Goal: Task Accomplishment & Management: Complete application form

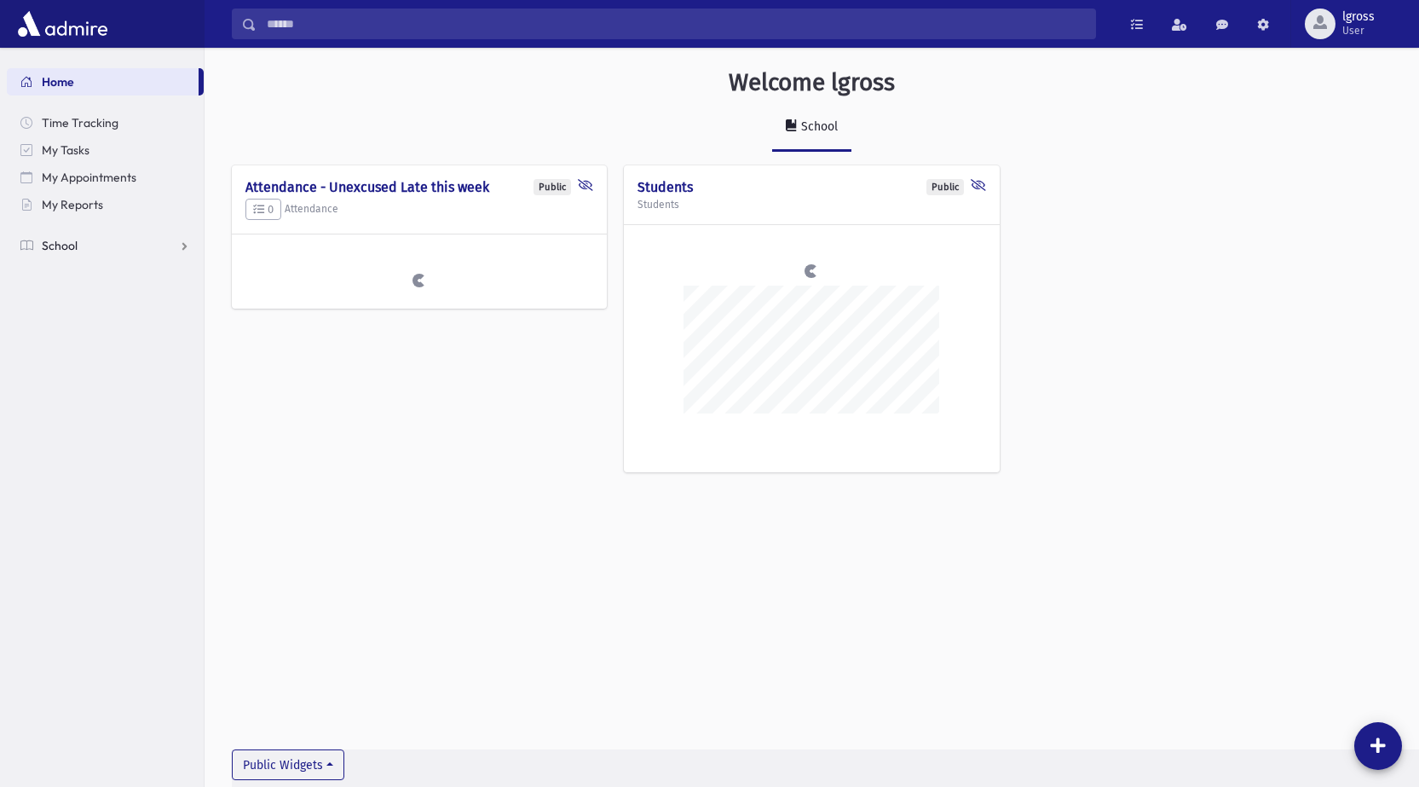
click at [36, 244] on link "School" at bounding box center [105, 245] width 197 height 27
click at [93, 305] on span "Attendance" at bounding box center [82, 299] width 63 height 15
click at [67, 324] on span "Entry" at bounding box center [79, 327] width 29 height 15
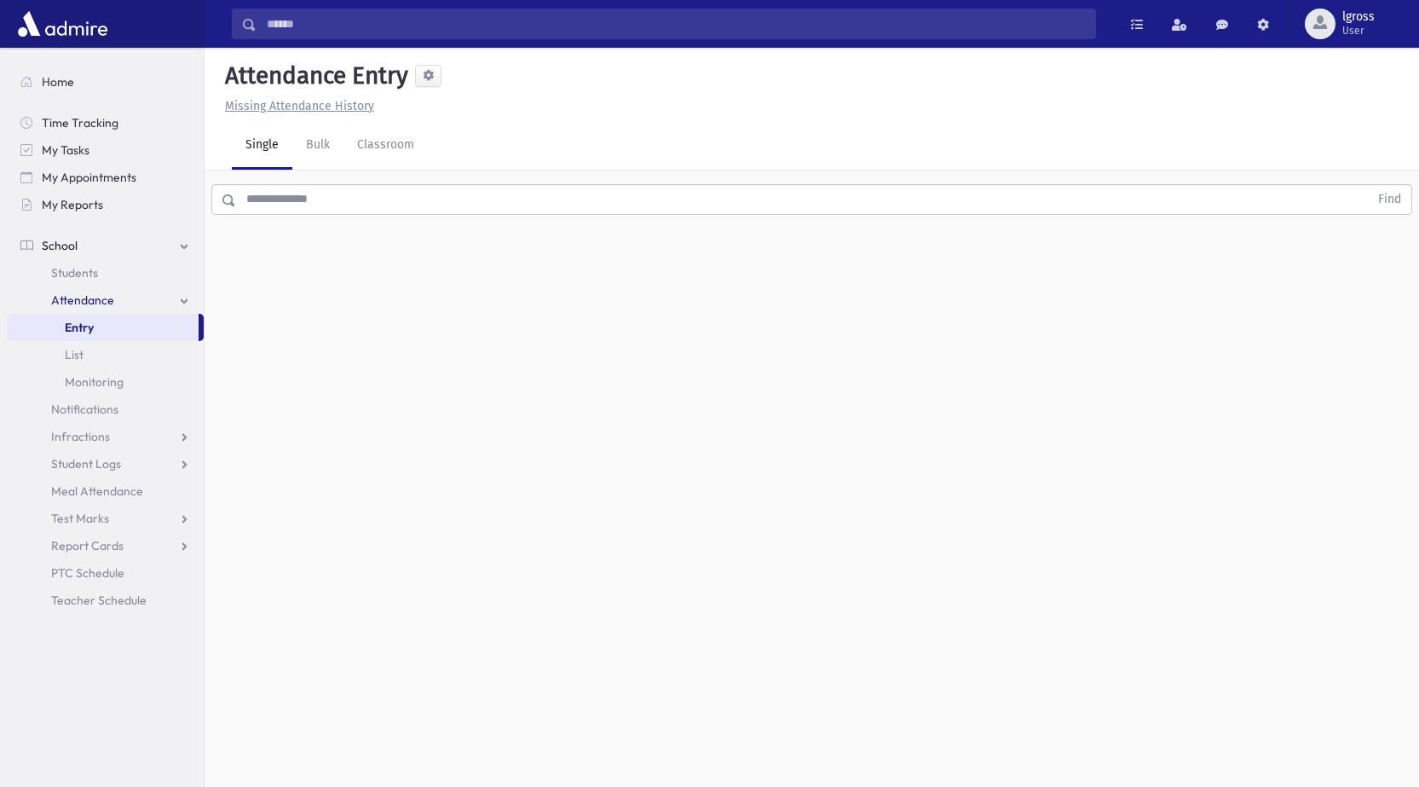
click at [298, 194] on input "text" at bounding box center [802, 199] width 1133 height 31
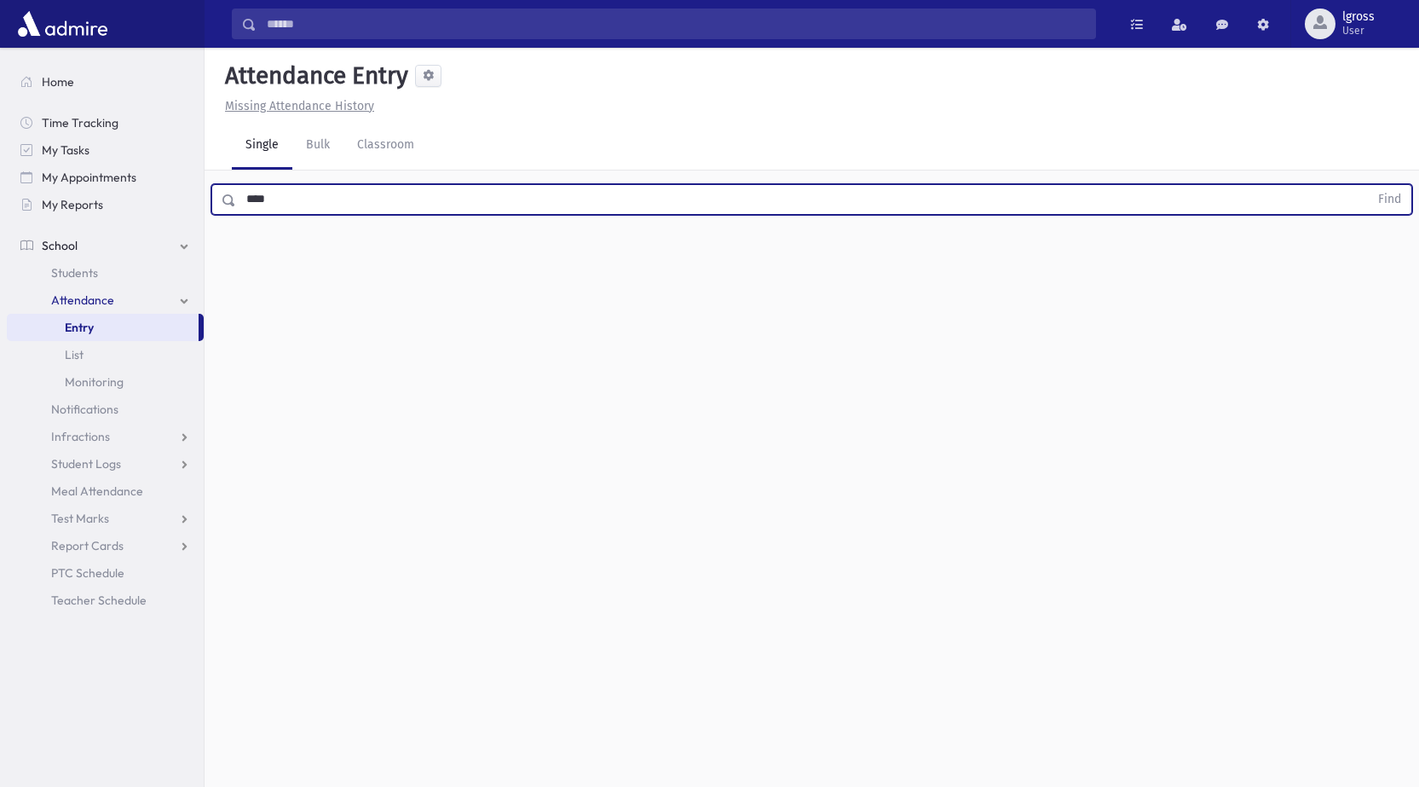
click at [1368, 185] on button "Find" at bounding box center [1389, 199] width 43 height 29
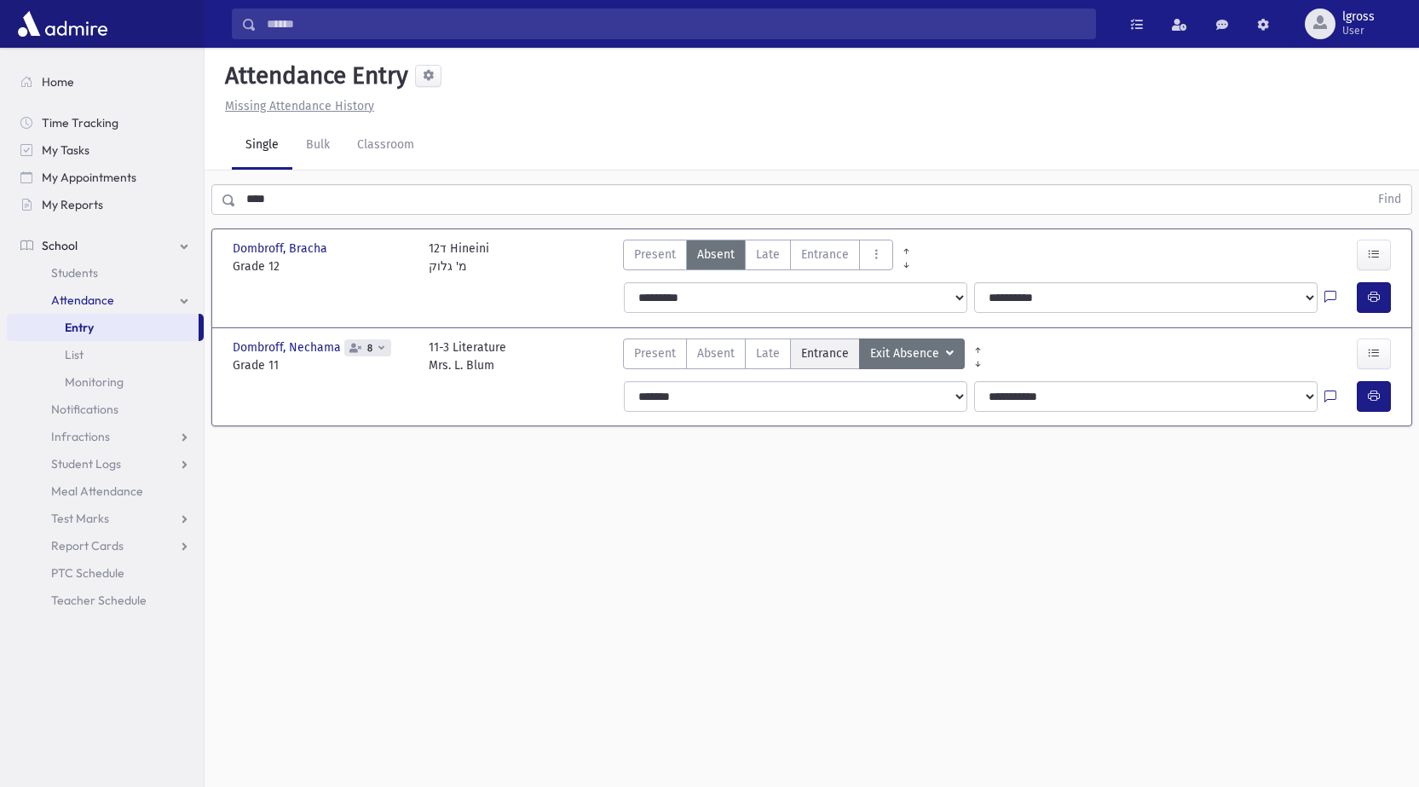
drag, startPoint x: 800, startPoint y: 360, endPoint x: 841, endPoint y: 360, distance: 40.9
click at [801, 360] on span "Entrance" at bounding box center [825, 353] width 48 height 18
click at [1372, 405] on button "button" at bounding box center [1374, 396] width 34 height 31
click at [1379, 361] on button "button" at bounding box center [1374, 353] width 34 height 31
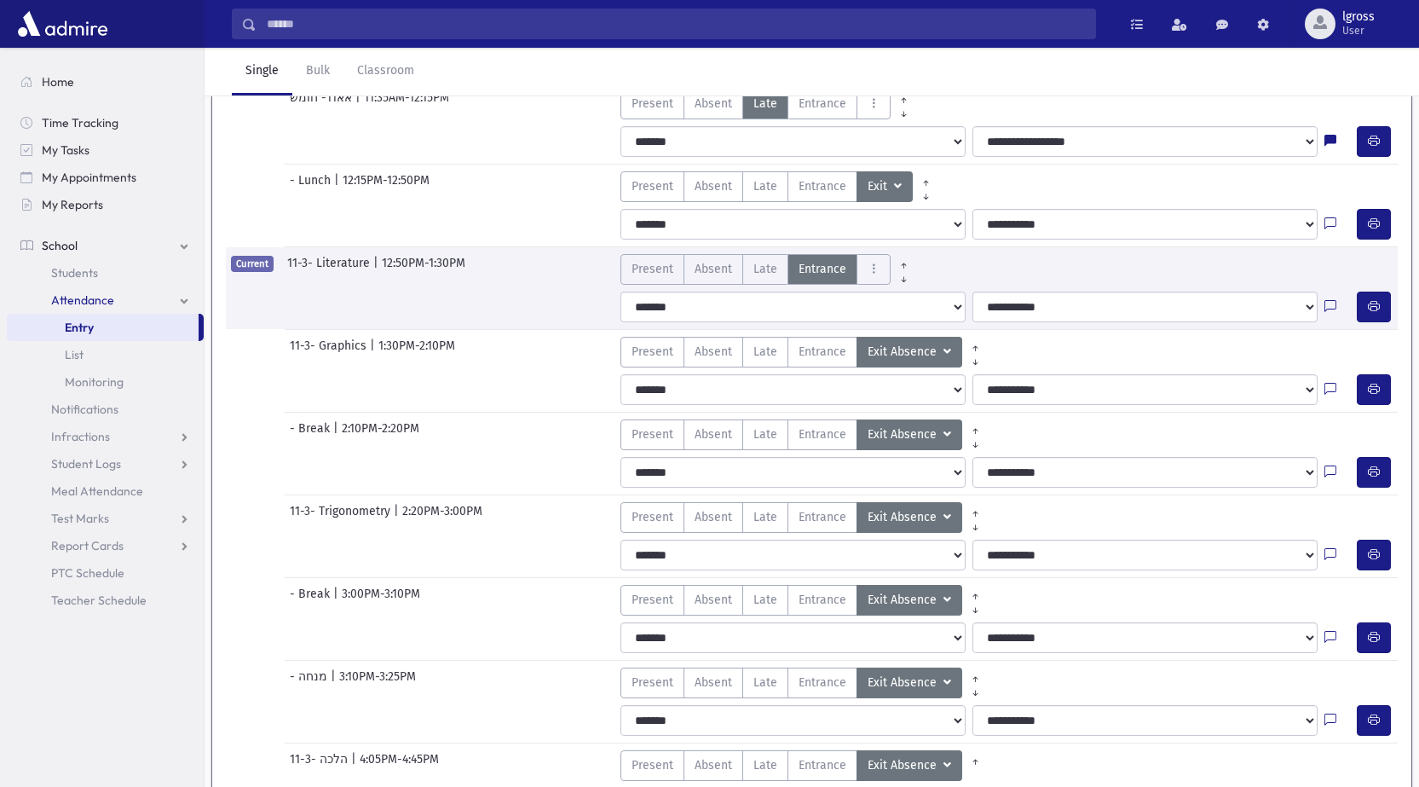
scroll to position [712, 0]
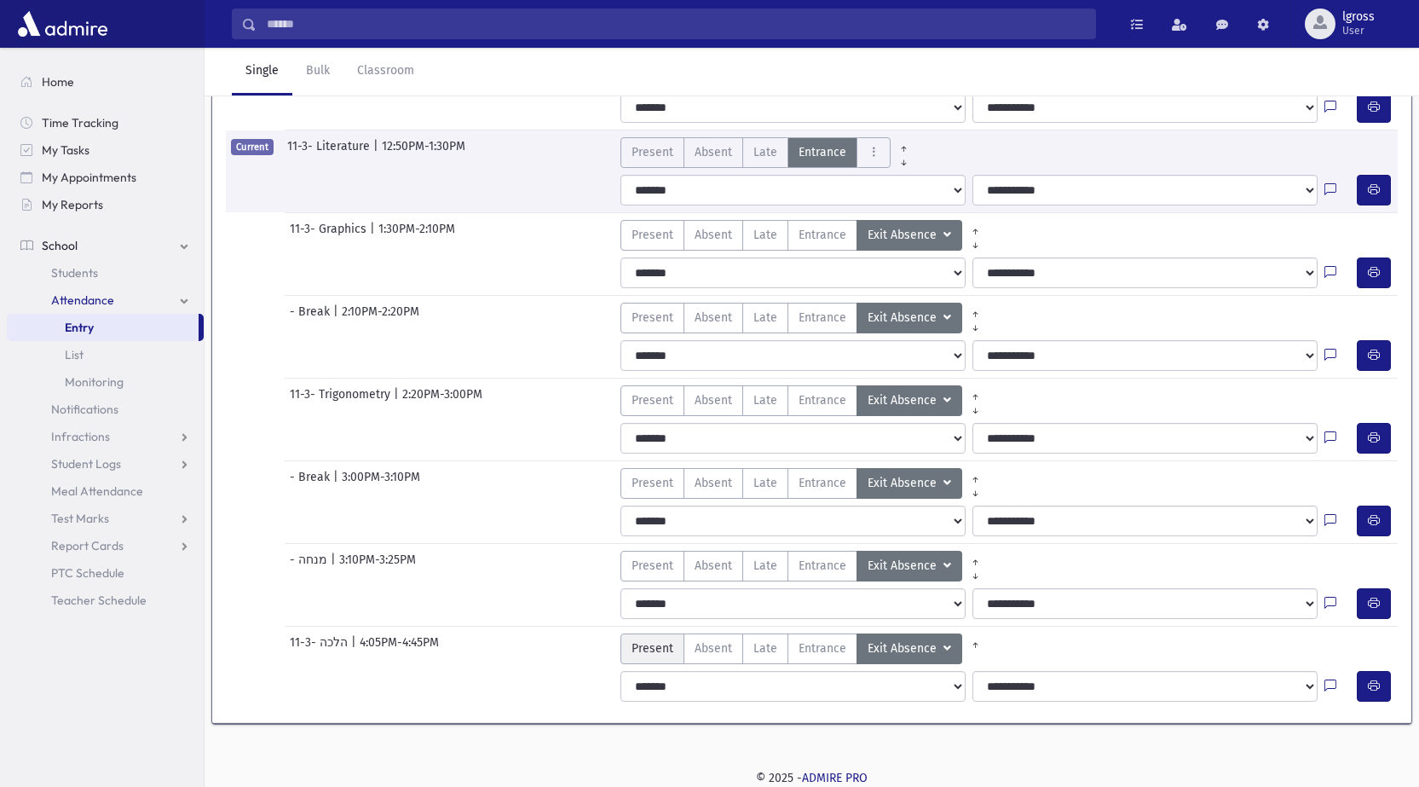
click at [654, 652] on span "Present" at bounding box center [653, 648] width 42 height 18
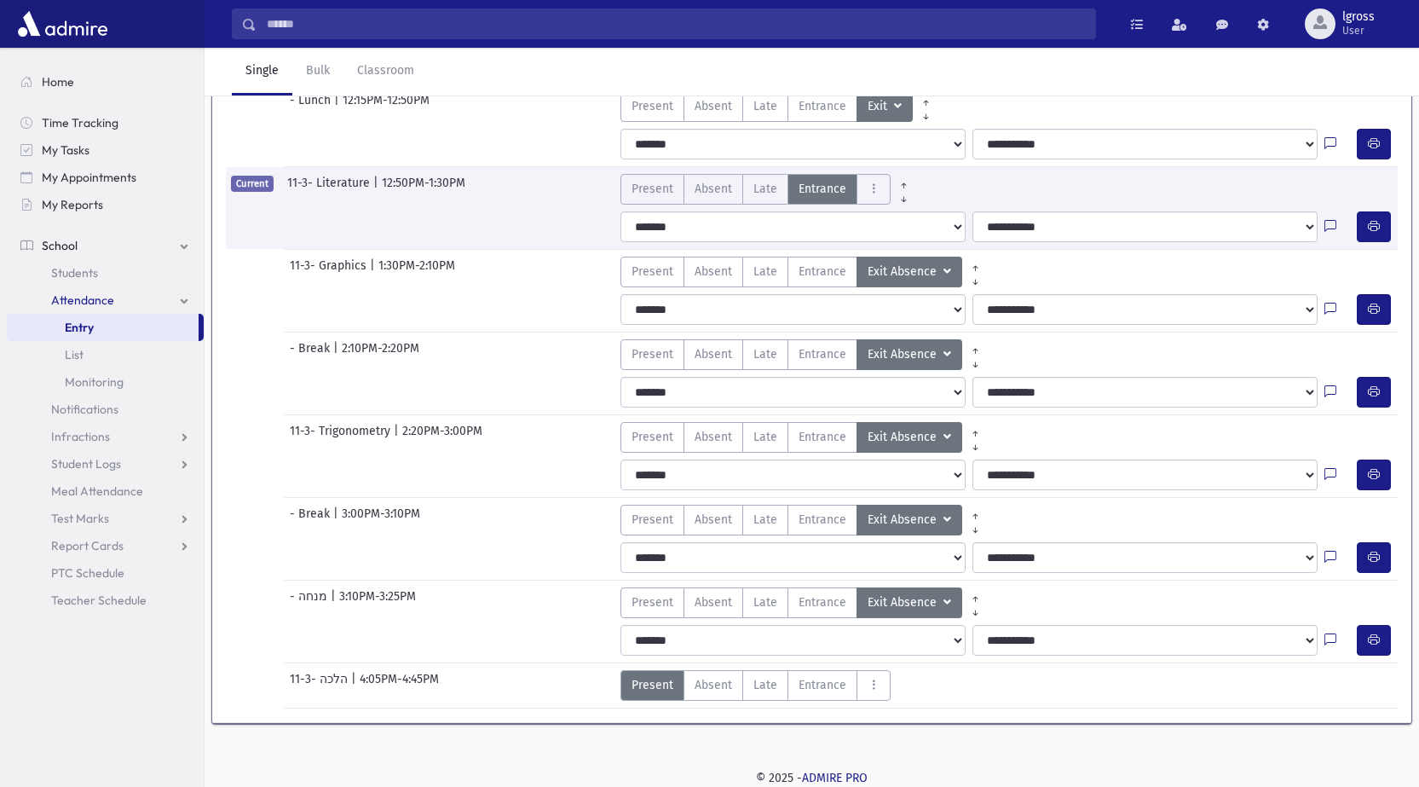
click at [655, 596] on span "Present" at bounding box center [653, 602] width 42 height 18
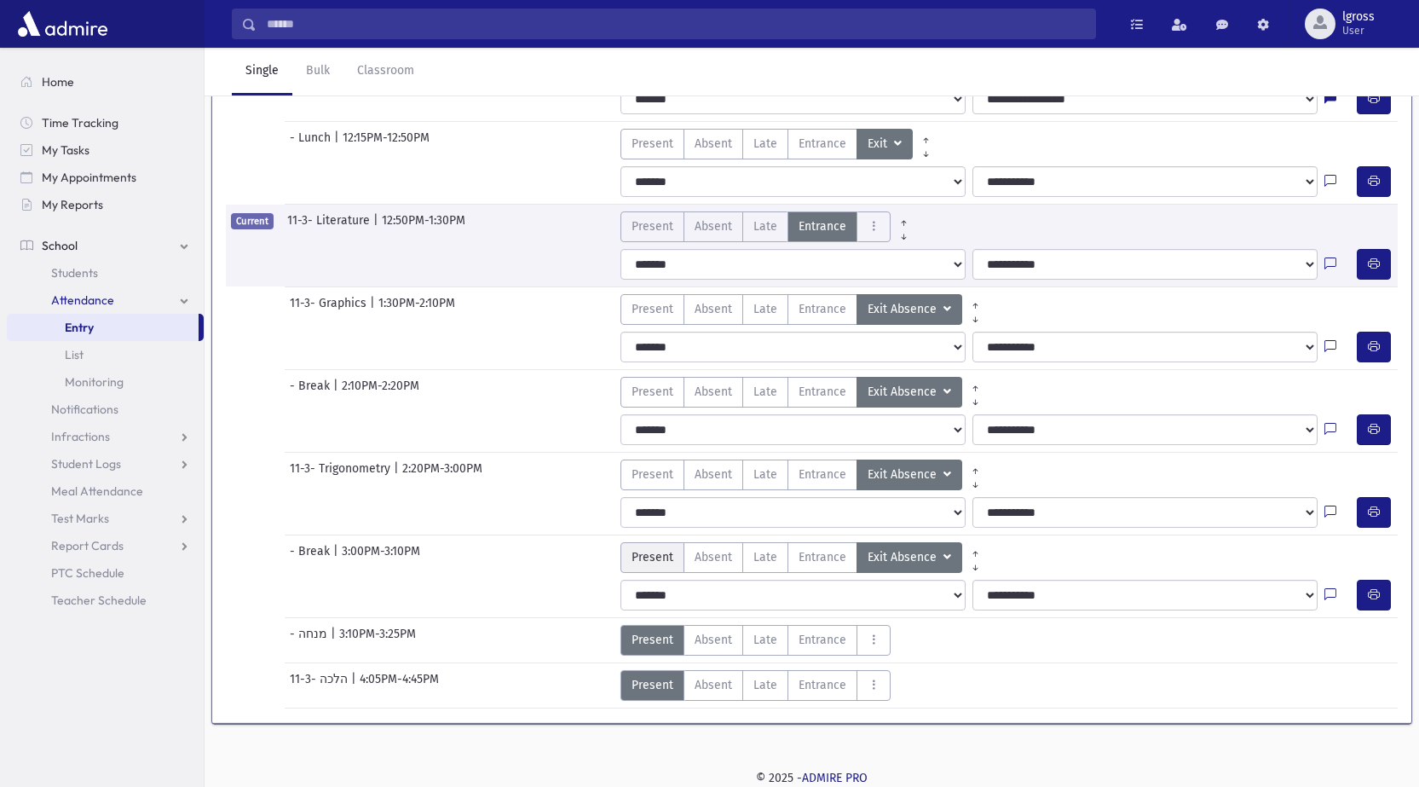
click at [659, 568] on label "Present P" at bounding box center [653, 557] width 64 height 31
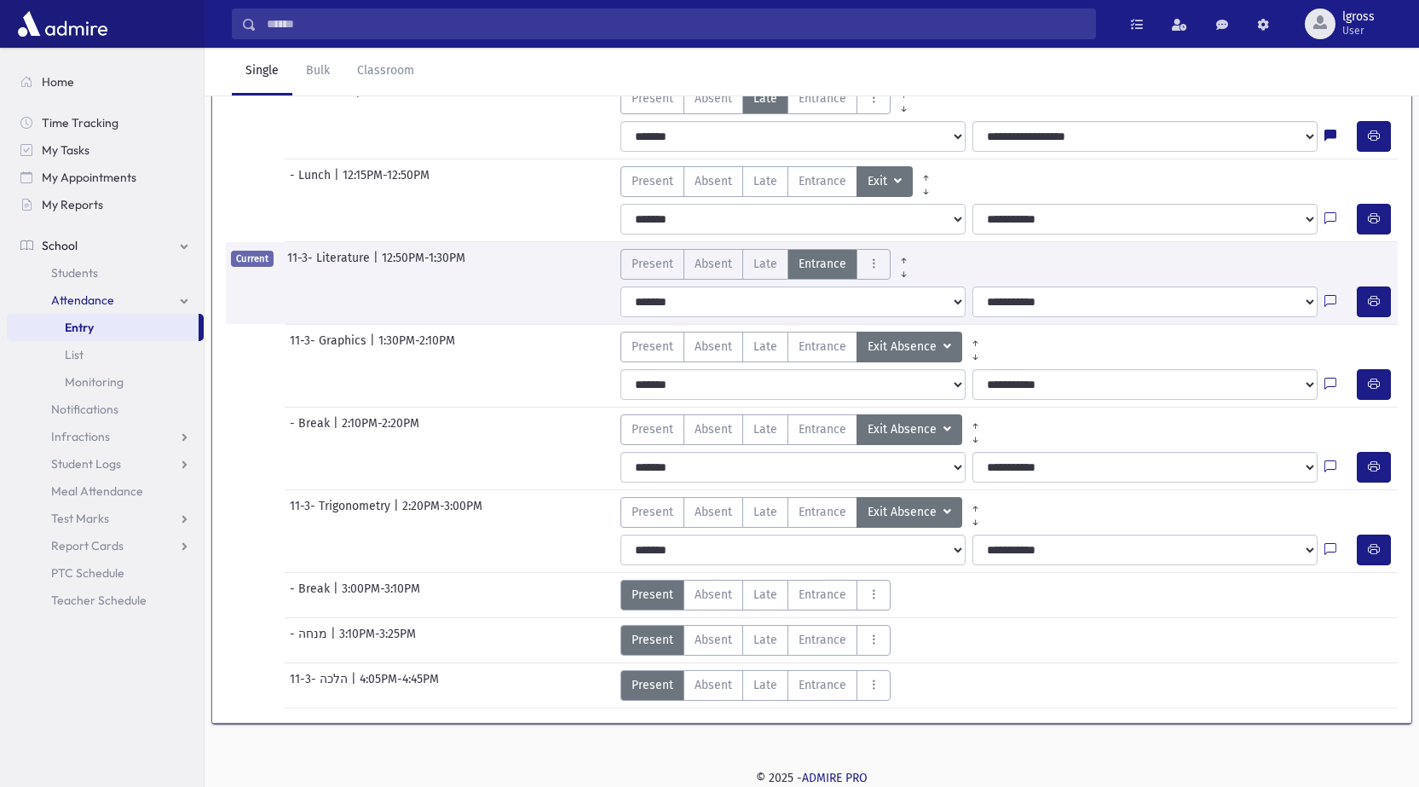
click at [659, 516] on span "Present" at bounding box center [653, 512] width 42 height 18
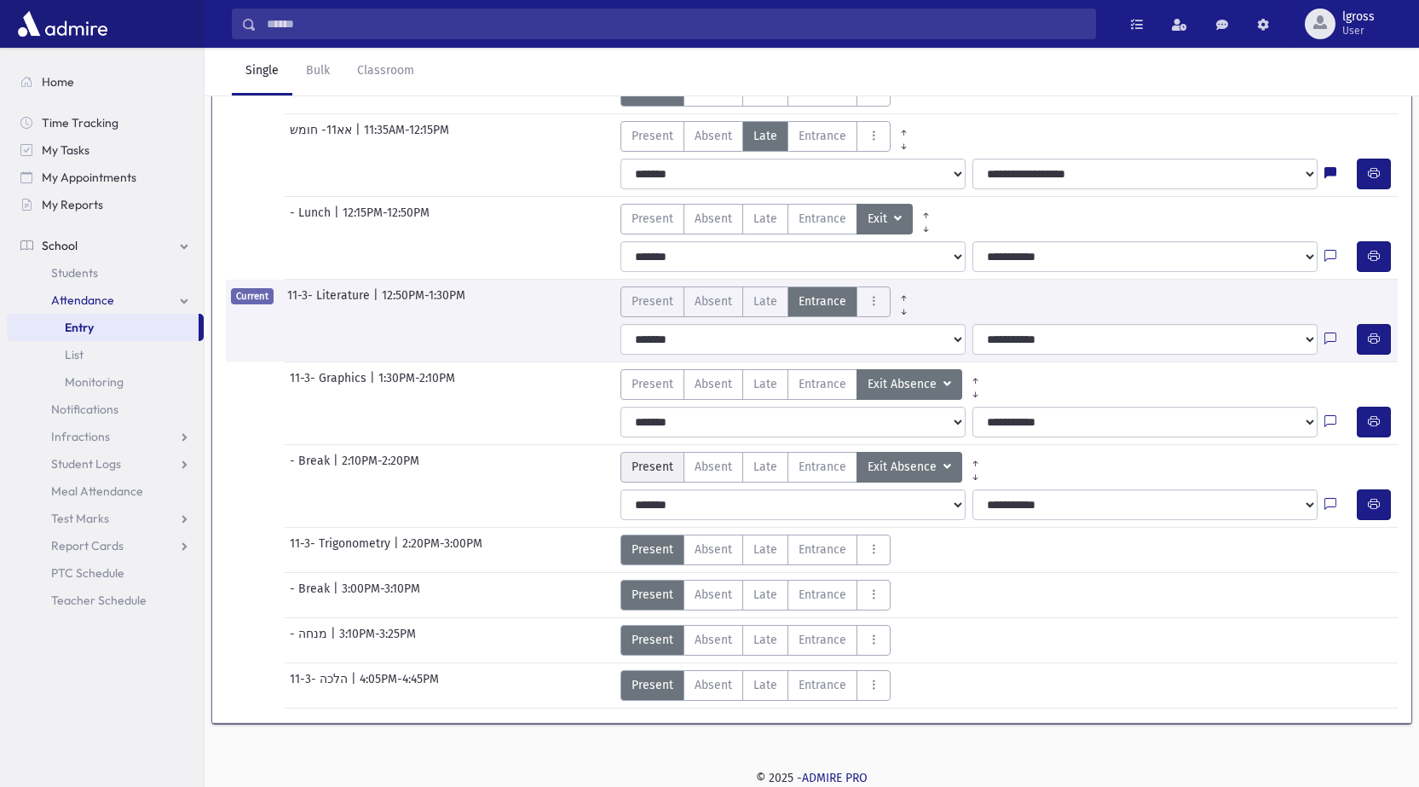
scroll to position [563, 0]
click at [661, 459] on span "Present" at bounding box center [653, 467] width 42 height 18
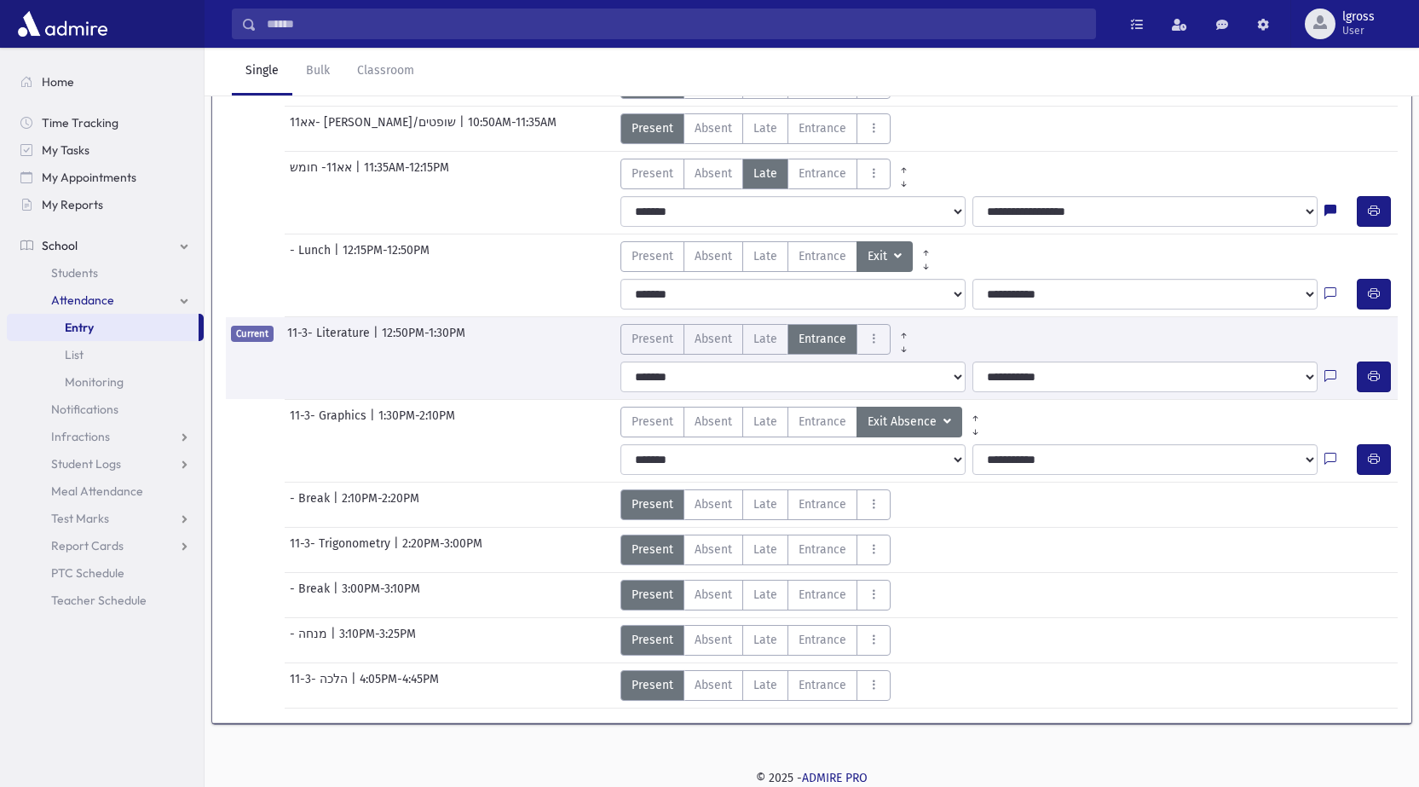
scroll to position [525, 0]
click at [668, 411] on label "Present P" at bounding box center [653, 422] width 64 height 31
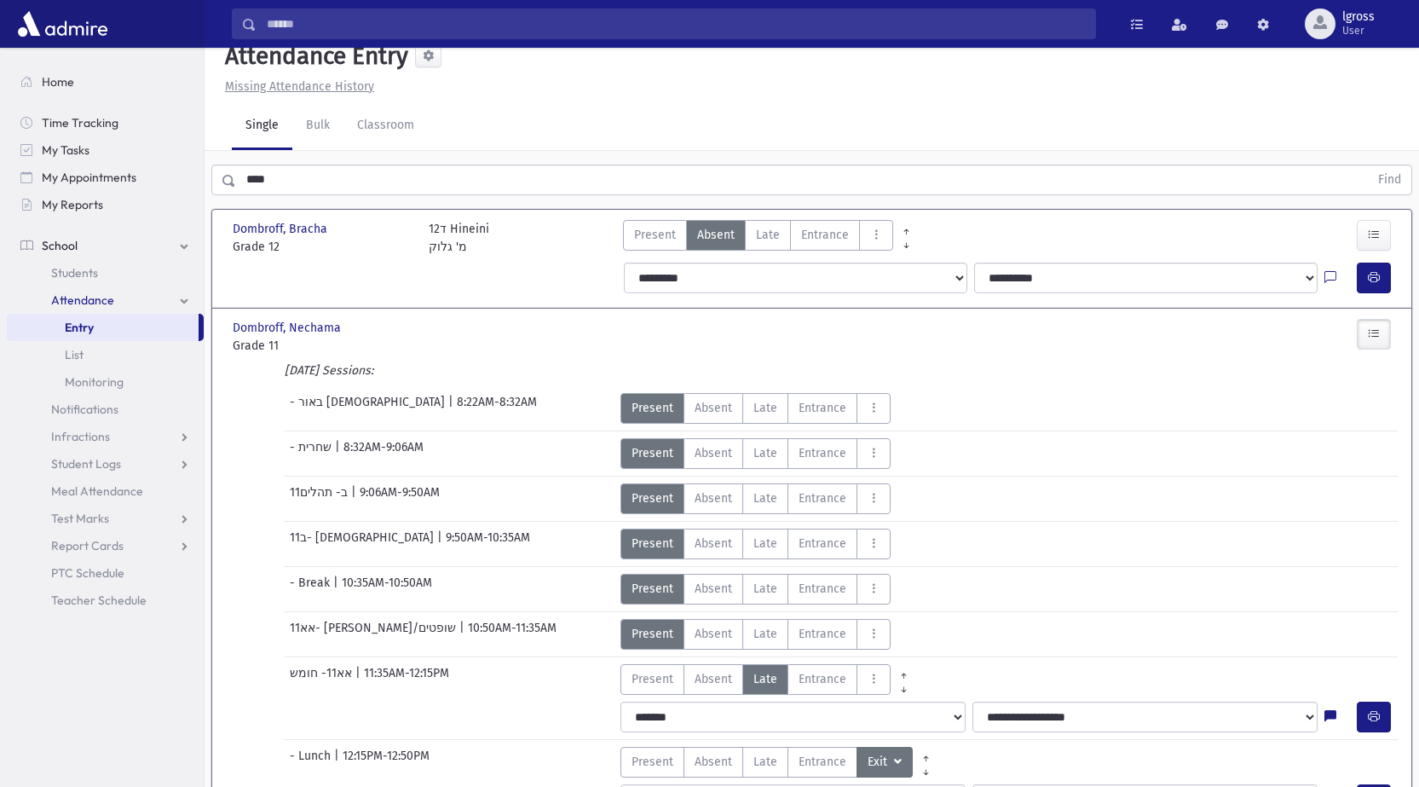
scroll to position [0, 0]
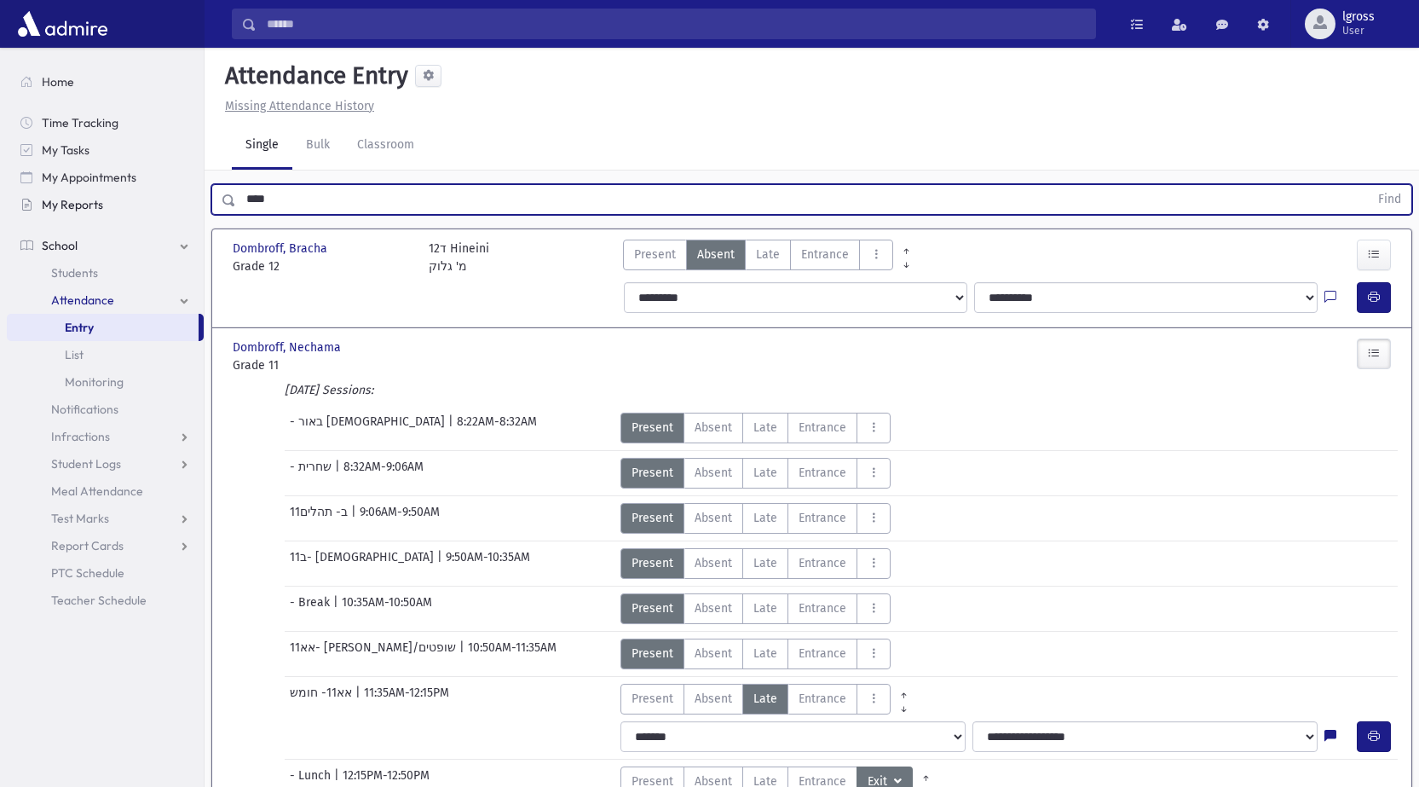
drag, startPoint x: 254, startPoint y: 200, endPoint x: 142, endPoint y: 192, distance: 112.0
click at [142, 192] on div "Search Results Students" at bounding box center [709, 637] width 1419 height 1274
click at [1368, 185] on button "Find" at bounding box center [1389, 199] width 43 height 29
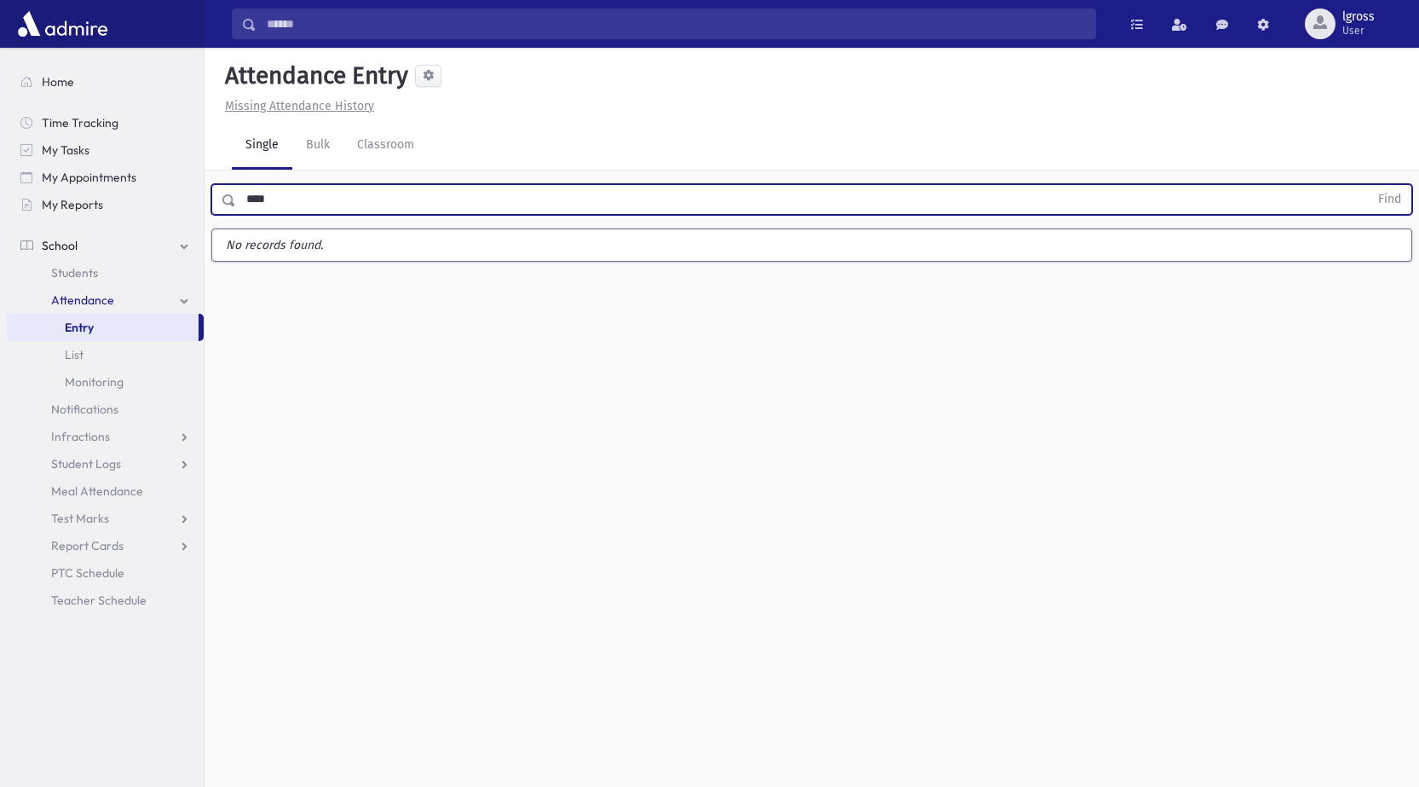
type input "****"
click at [1368, 185] on button "Find" at bounding box center [1389, 199] width 43 height 29
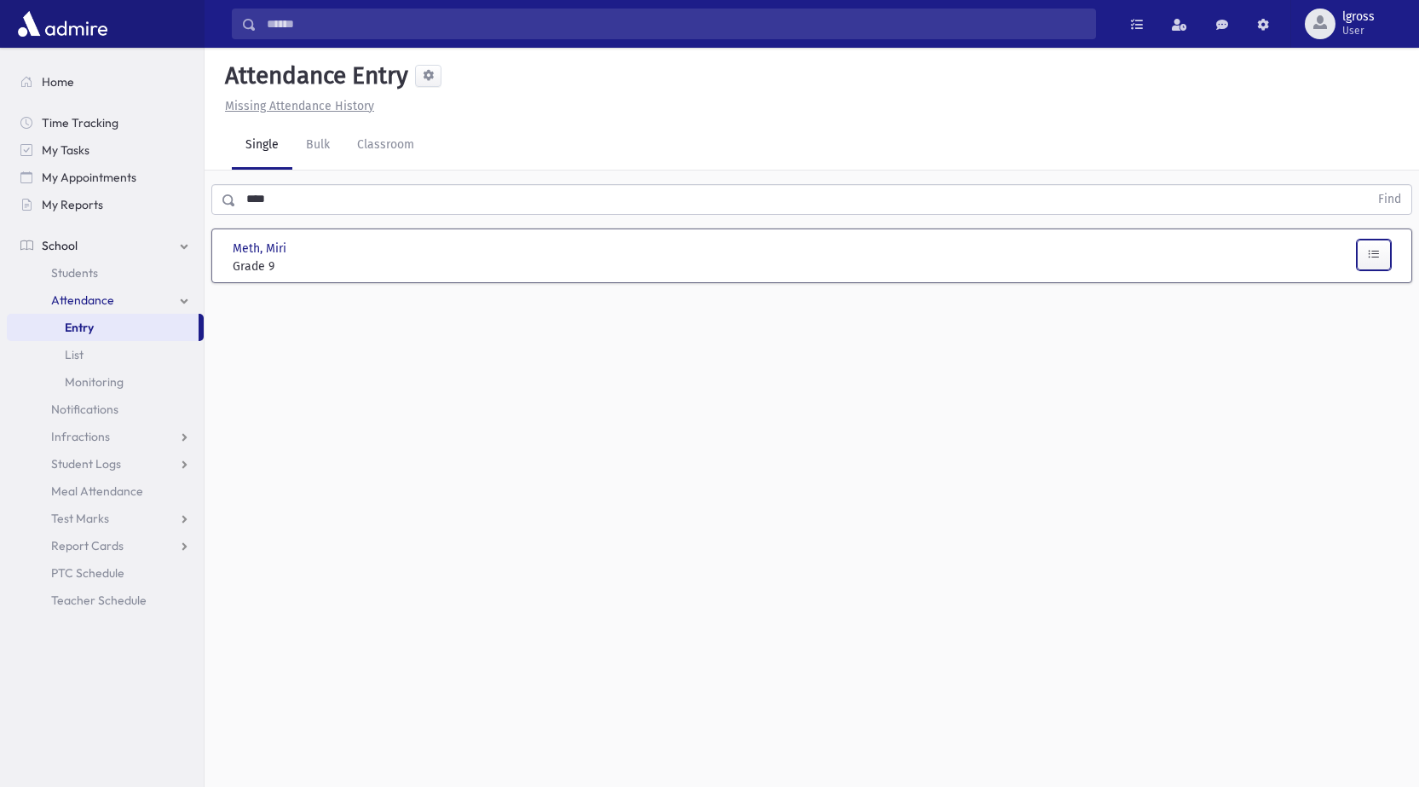
click at [1372, 258] on icon "button" at bounding box center [1374, 254] width 12 height 14
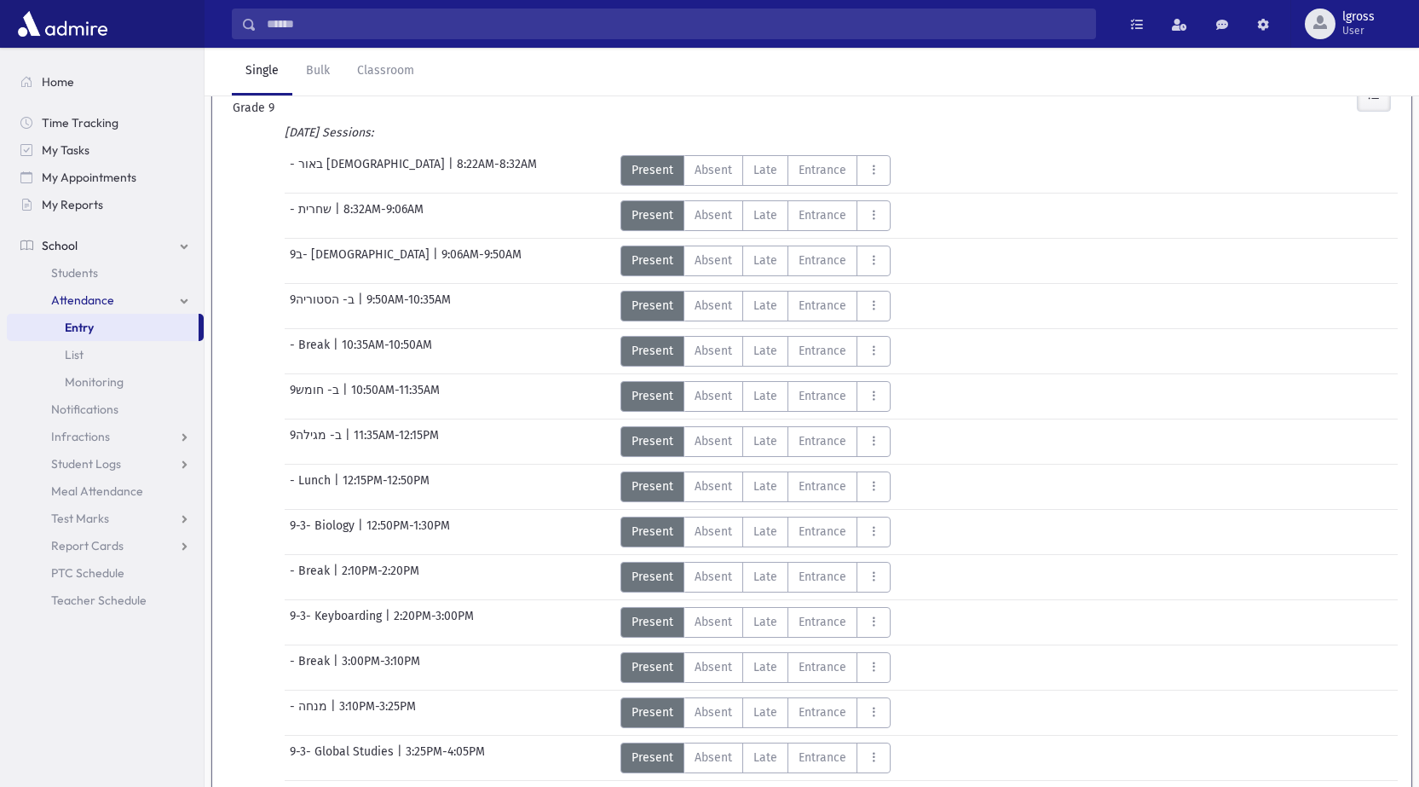
scroll to position [188, 0]
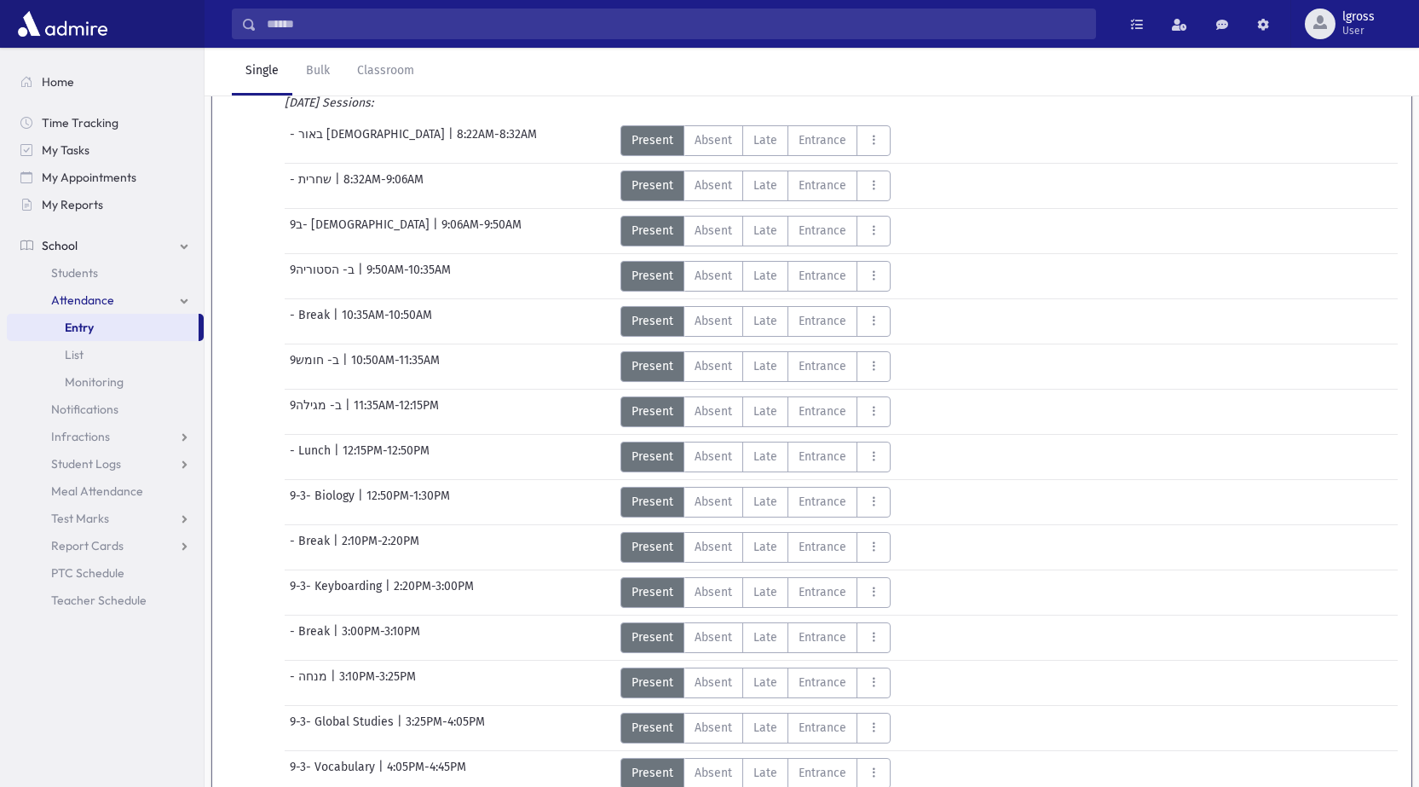
click at [351, 513] on span "9-3- Biology" at bounding box center [324, 502] width 68 height 31
click at [760, 547] on span "Late" at bounding box center [766, 547] width 24 height 18
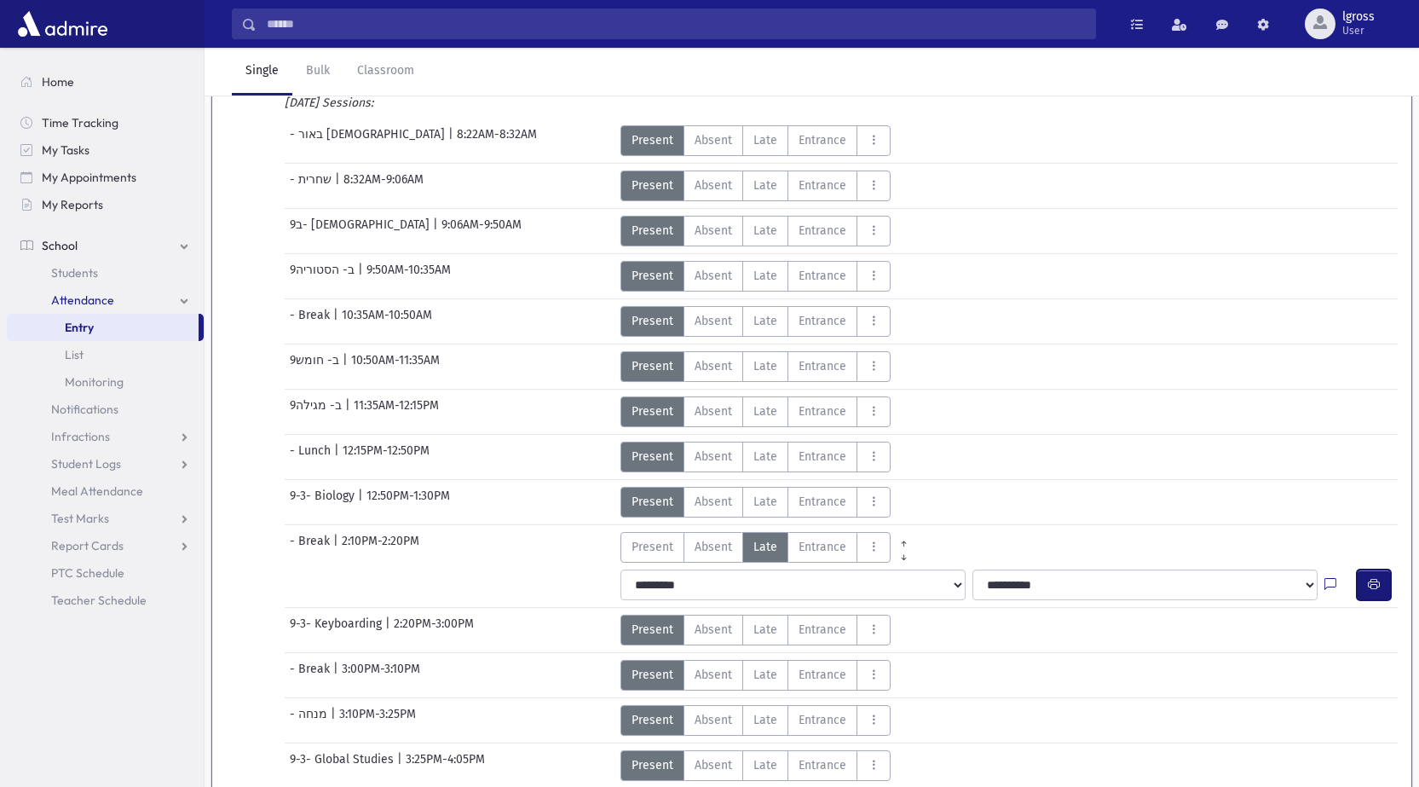
click at [1377, 581] on icon "button" at bounding box center [1374, 584] width 12 height 14
click at [668, 591] on select "**********" at bounding box center [793, 584] width 345 height 31
select select "*******"
click at [621, 569] on select "**********" at bounding box center [793, 584] width 345 height 31
click at [1376, 583] on icon "button" at bounding box center [1374, 584] width 12 height 14
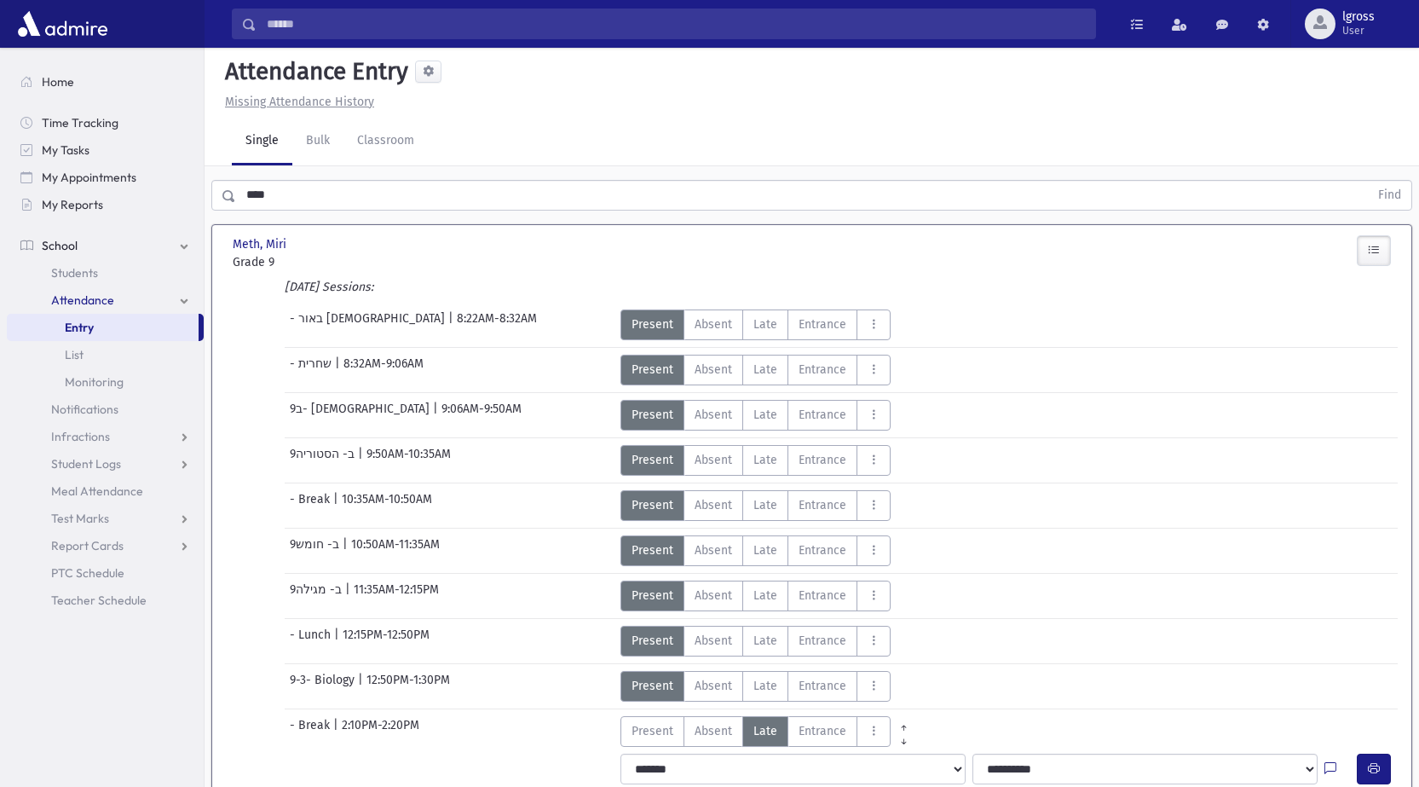
scroll to position [0, 0]
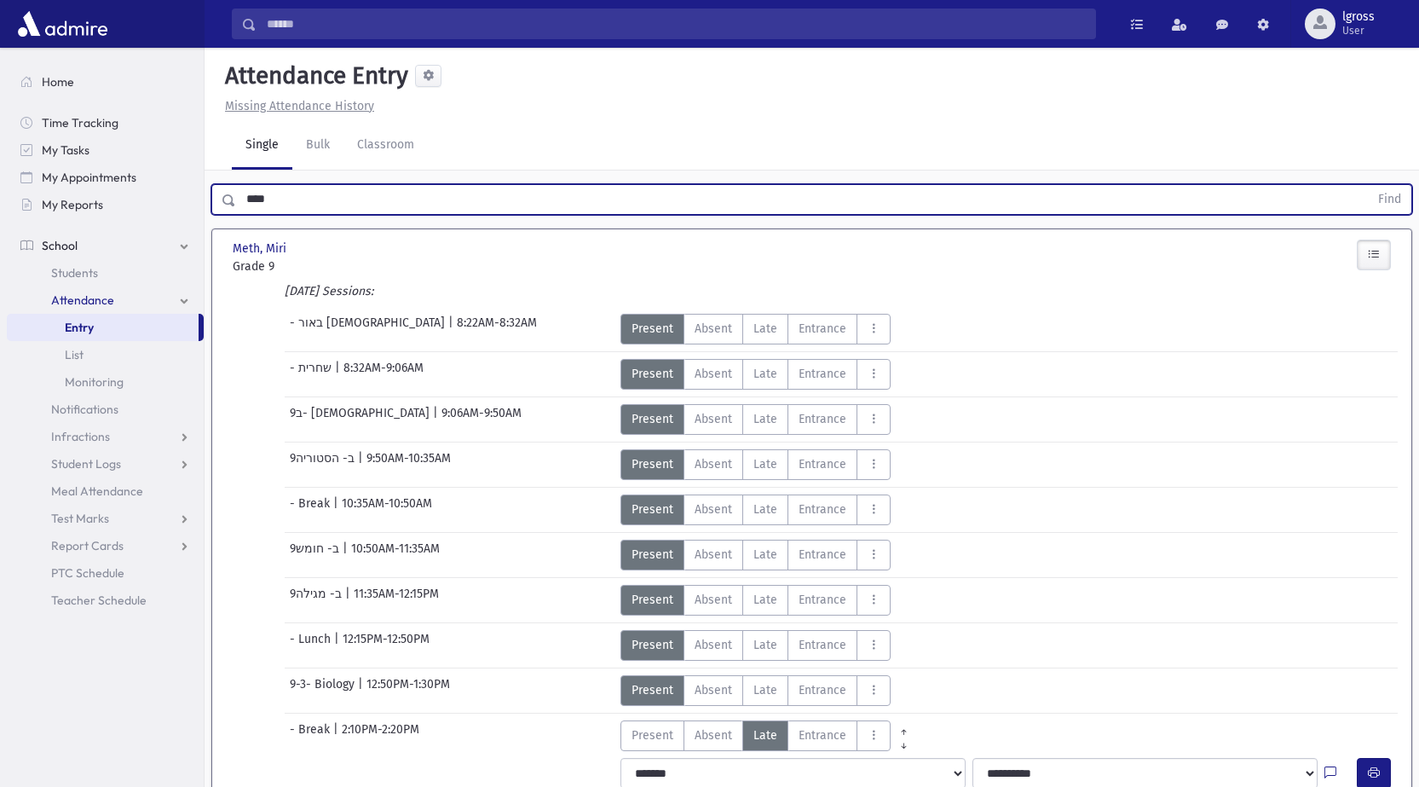
drag, startPoint x: 290, startPoint y: 201, endPoint x: 6, endPoint y: 113, distance: 297.1
click at [95, 147] on div "Search Results Students" at bounding box center [709, 549] width 1419 height 1098
type input "*****"
click at [1368, 185] on button "Find" at bounding box center [1389, 199] width 43 height 29
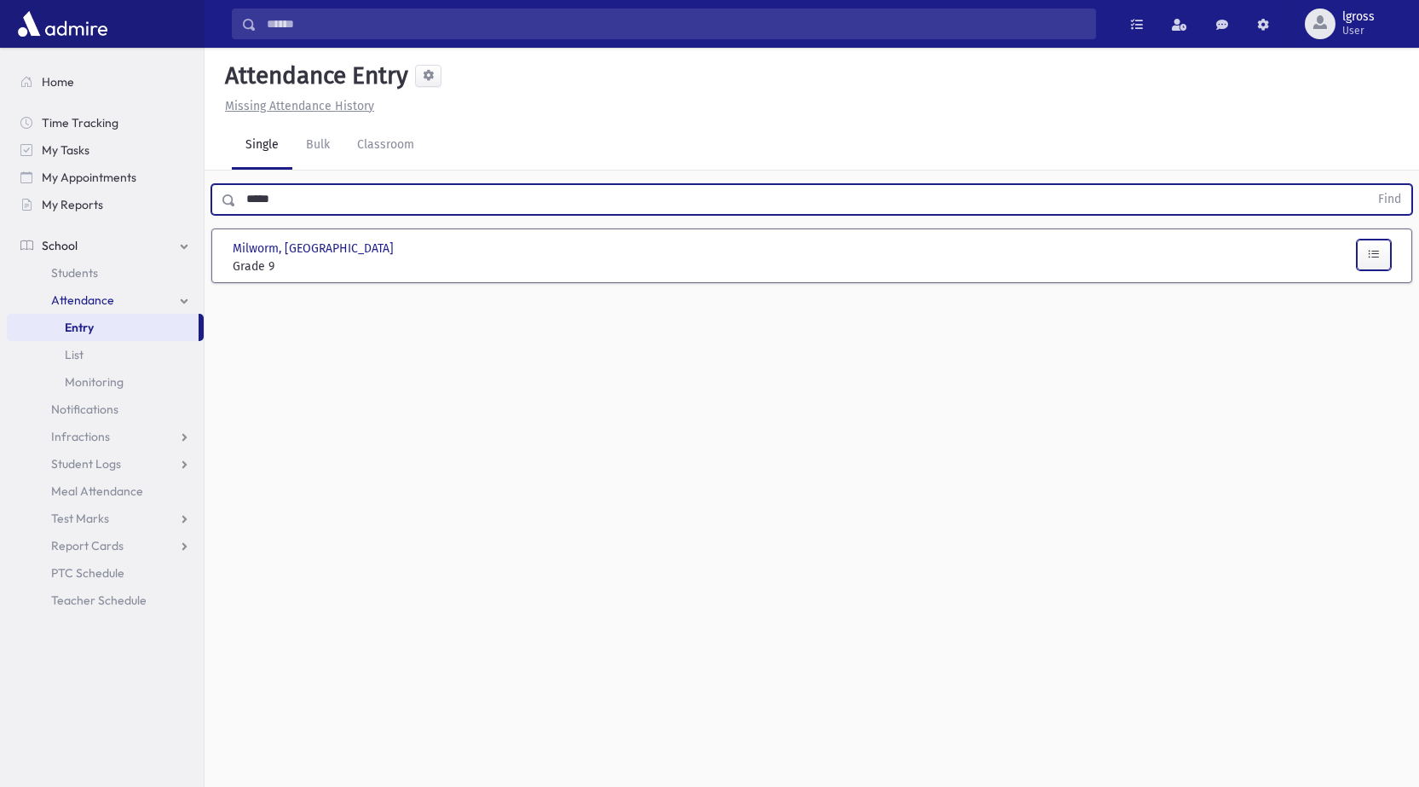
click at [1379, 253] on icon "button" at bounding box center [1374, 254] width 12 height 14
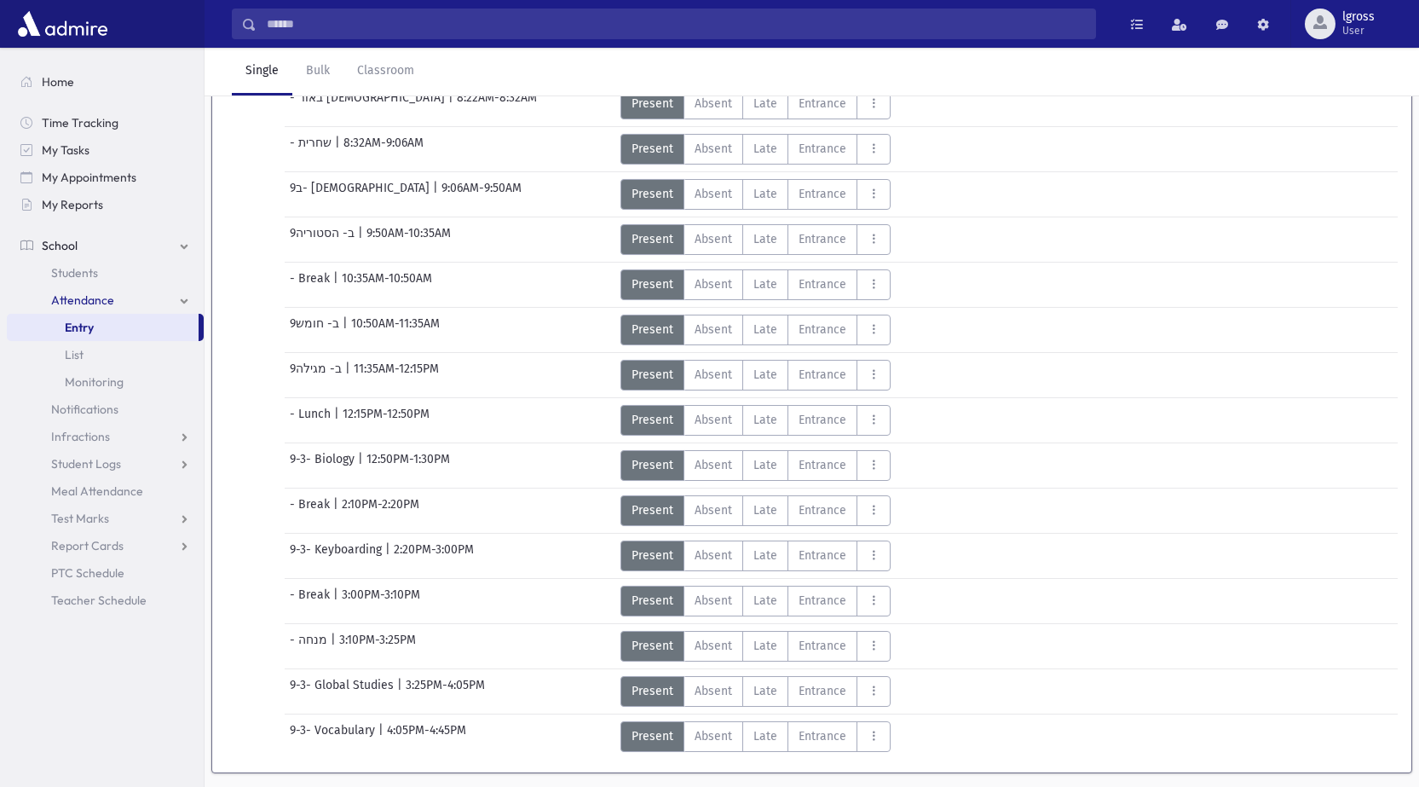
scroll to position [274, 0]
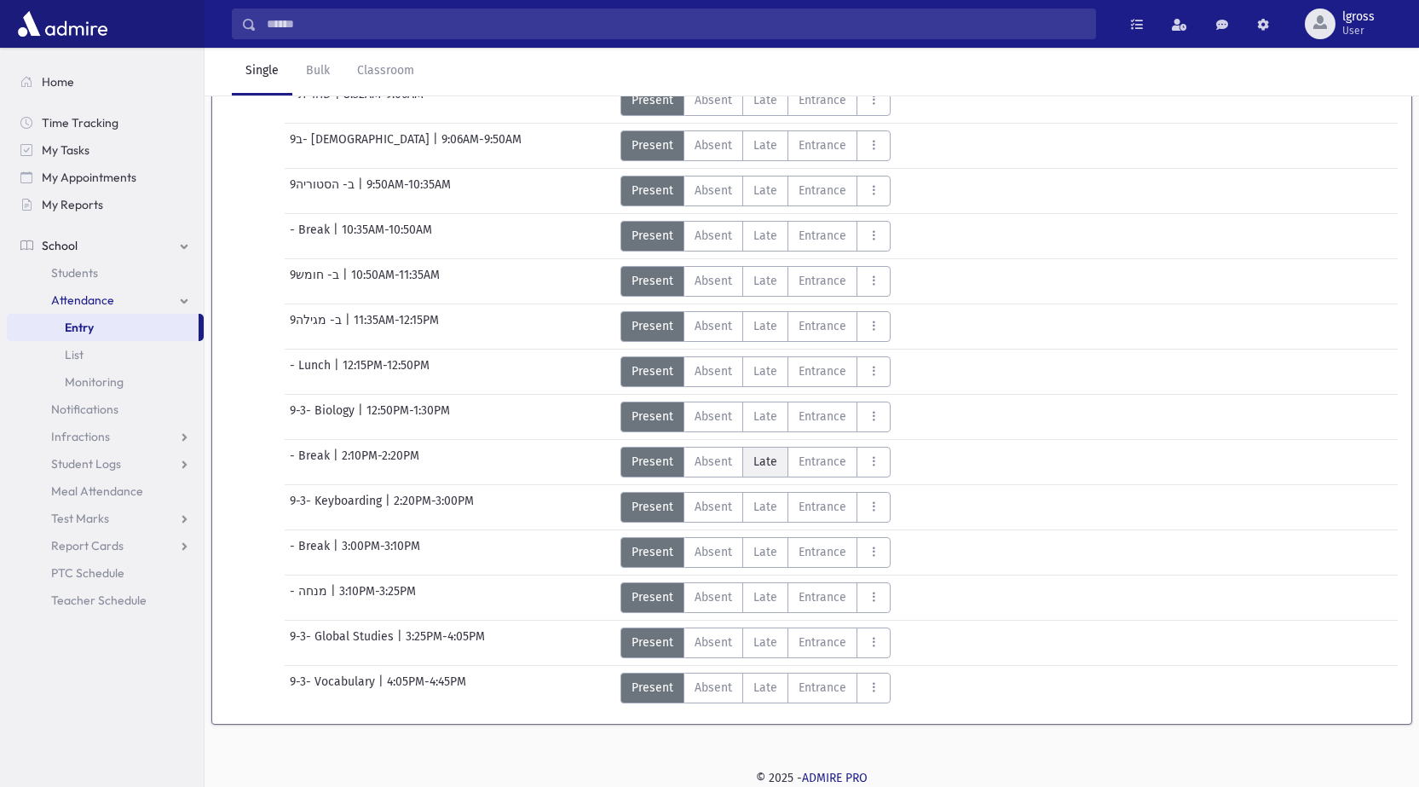
click at [772, 465] on span "Late" at bounding box center [766, 462] width 24 height 18
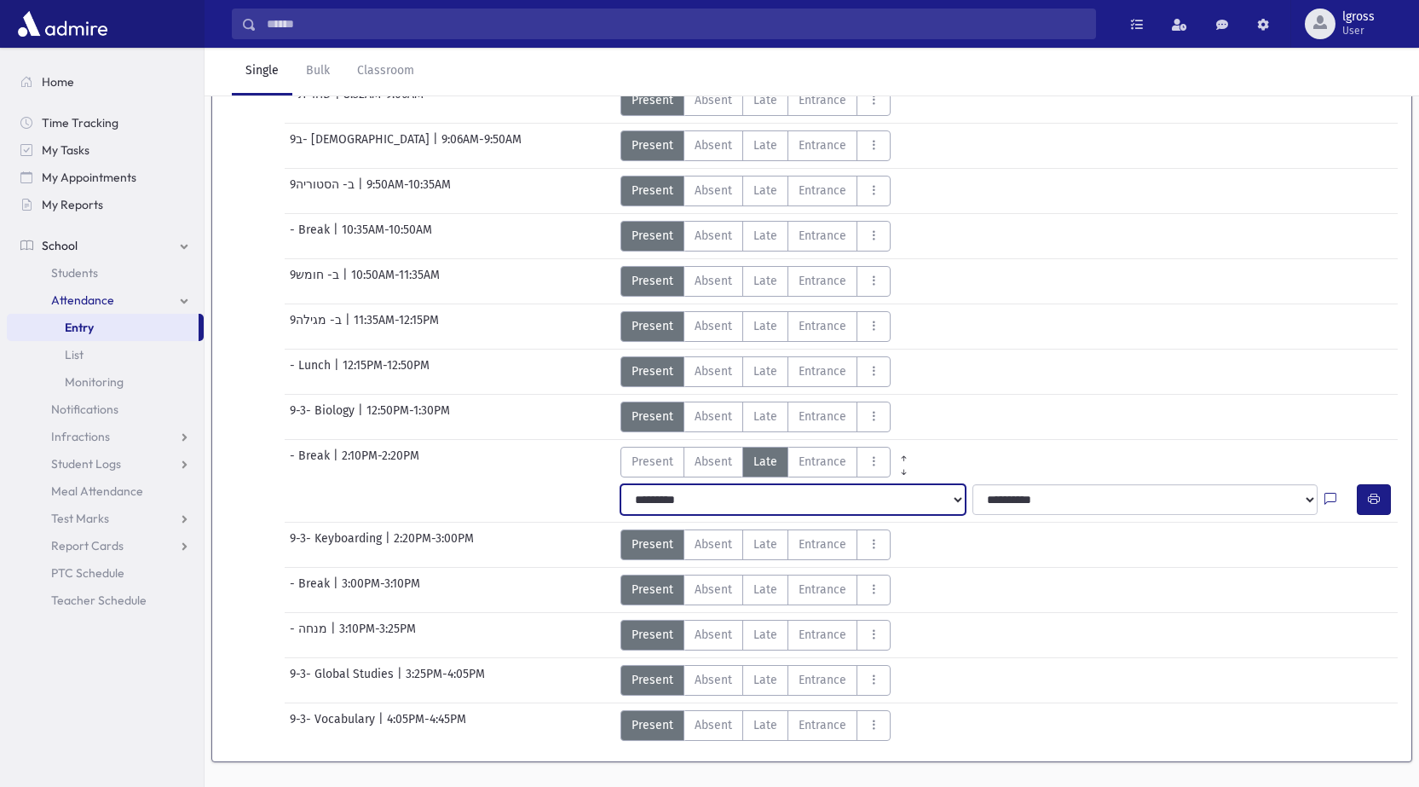
click at [667, 499] on select "**********" at bounding box center [793, 499] width 345 height 31
select select "*******"
click at [621, 484] on select "**********" at bounding box center [793, 499] width 345 height 31
click at [1378, 505] on icon "button" at bounding box center [1374, 499] width 12 height 14
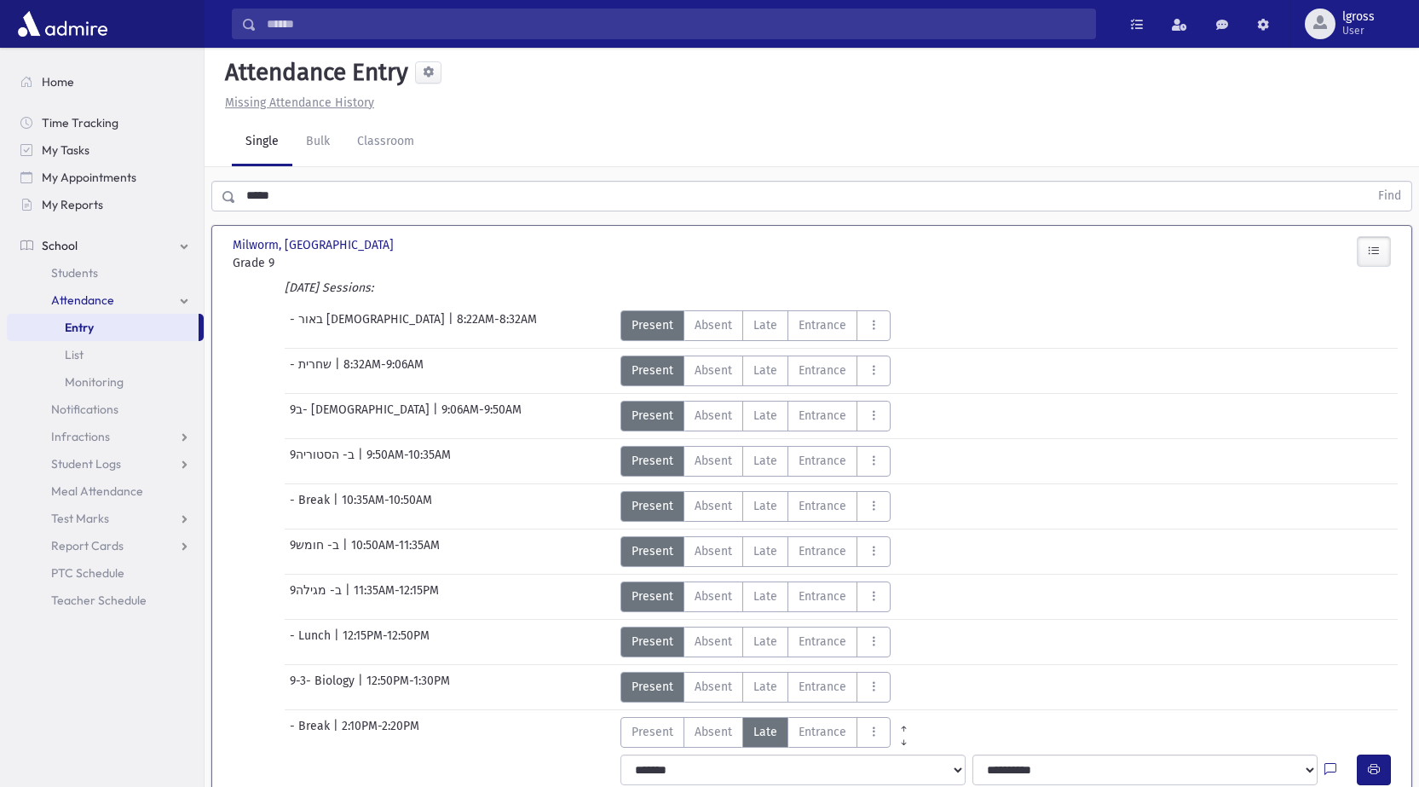
scroll to position [0, 0]
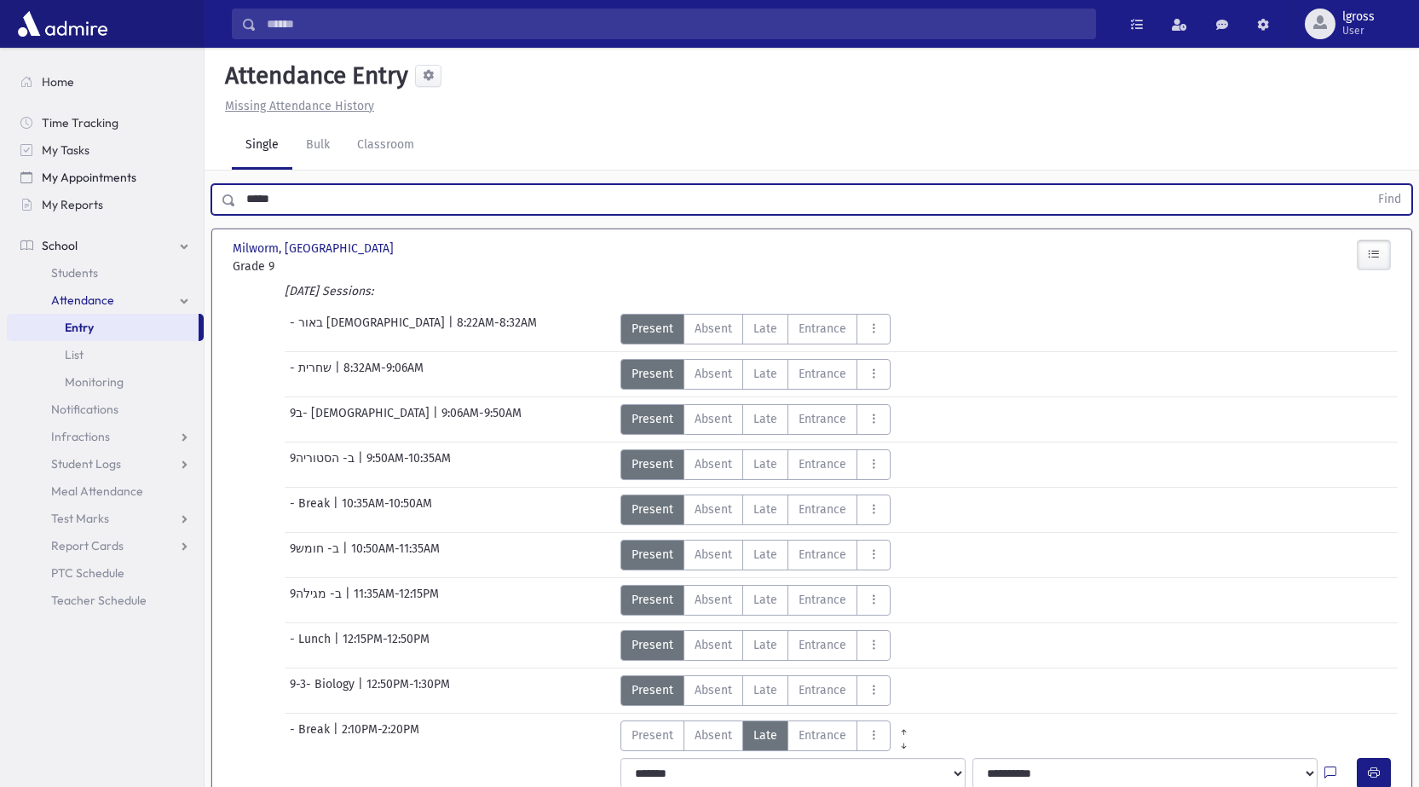
drag, startPoint x: 326, startPoint y: 198, endPoint x: 55, endPoint y: 164, distance: 273.2
click at [55, 164] on div "Search Results Students" at bounding box center [709, 549] width 1419 height 1098
type input "*****"
click at [1368, 185] on button "Find" at bounding box center [1389, 199] width 43 height 29
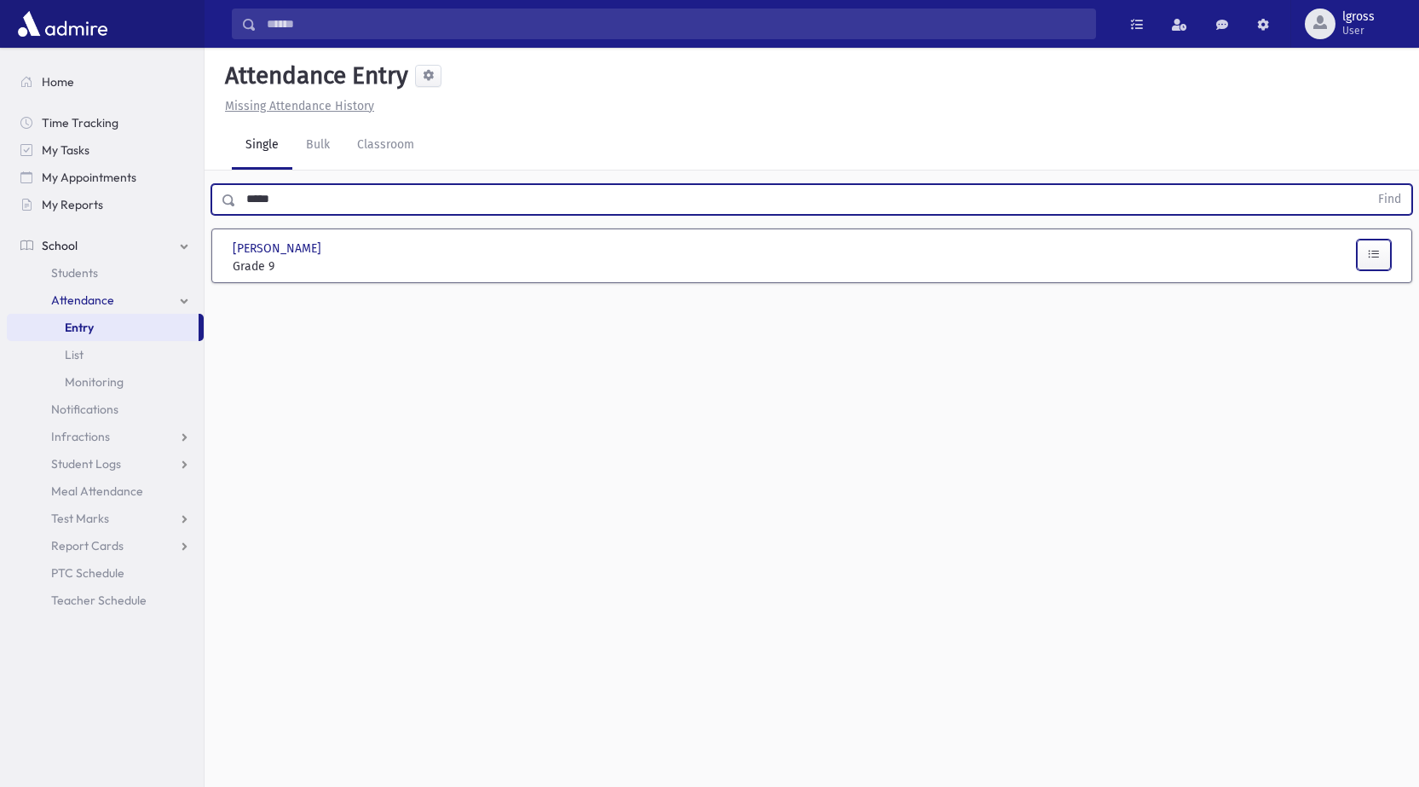
click at [1383, 255] on button "button" at bounding box center [1374, 255] width 34 height 31
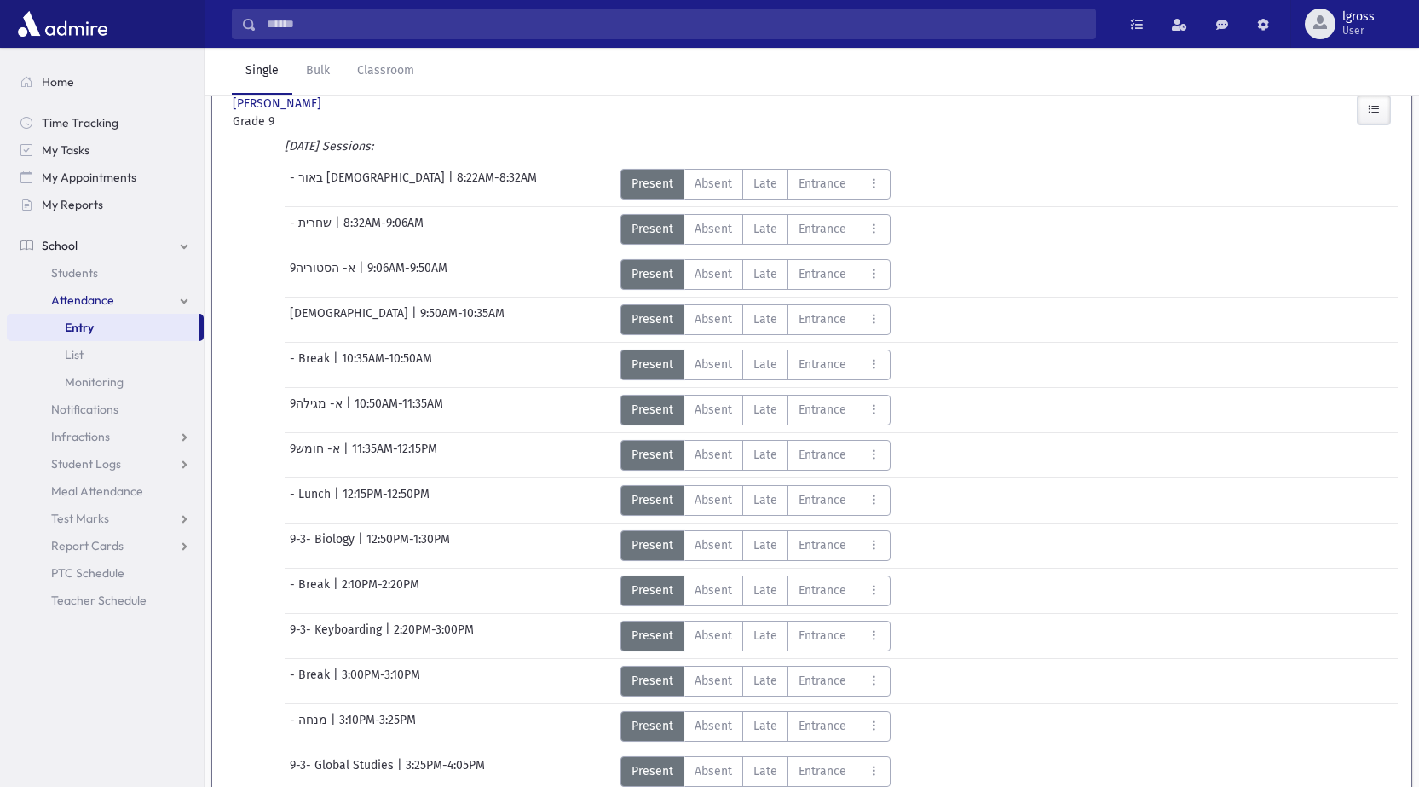
scroll to position [274, 0]
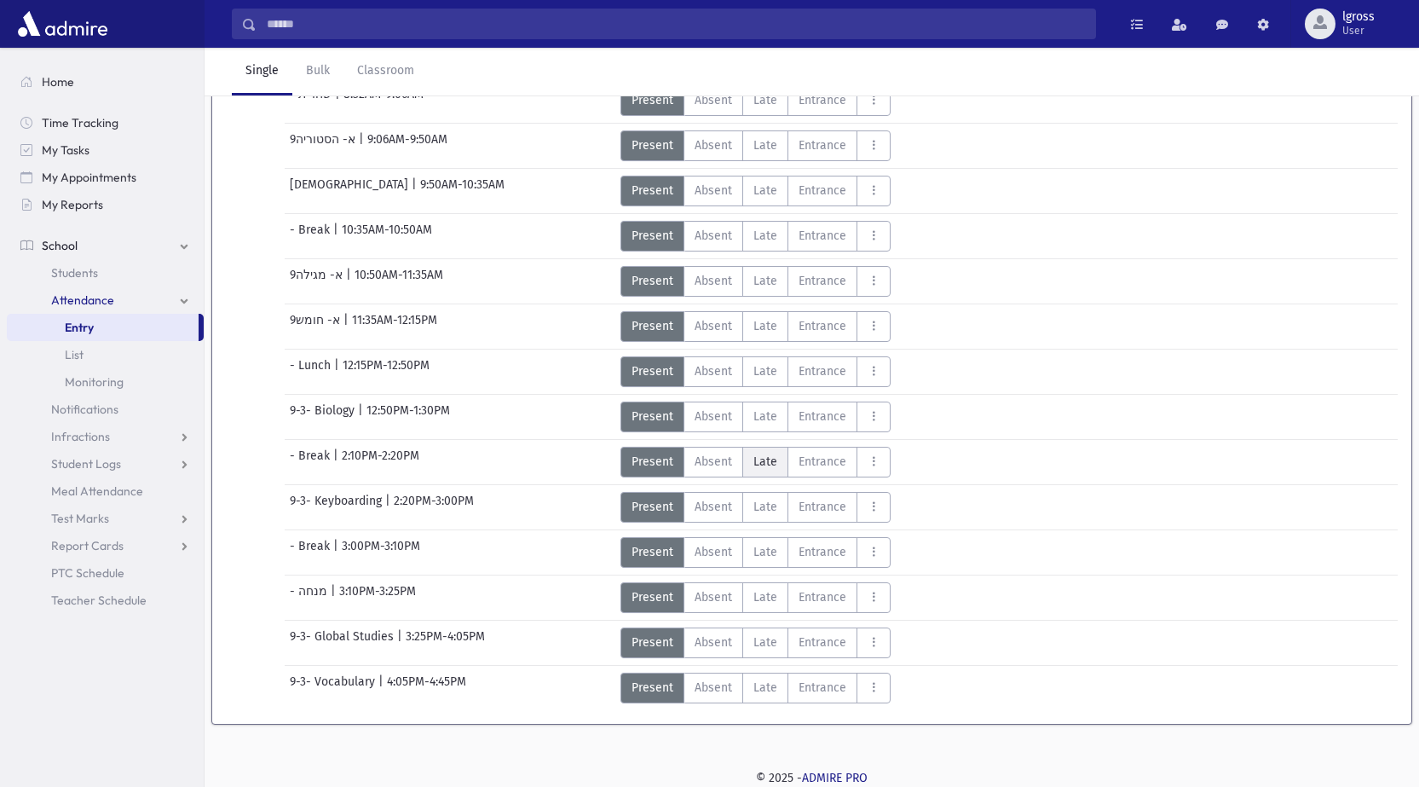
click at [771, 465] on span "Late" at bounding box center [766, 462] width 24 height 18
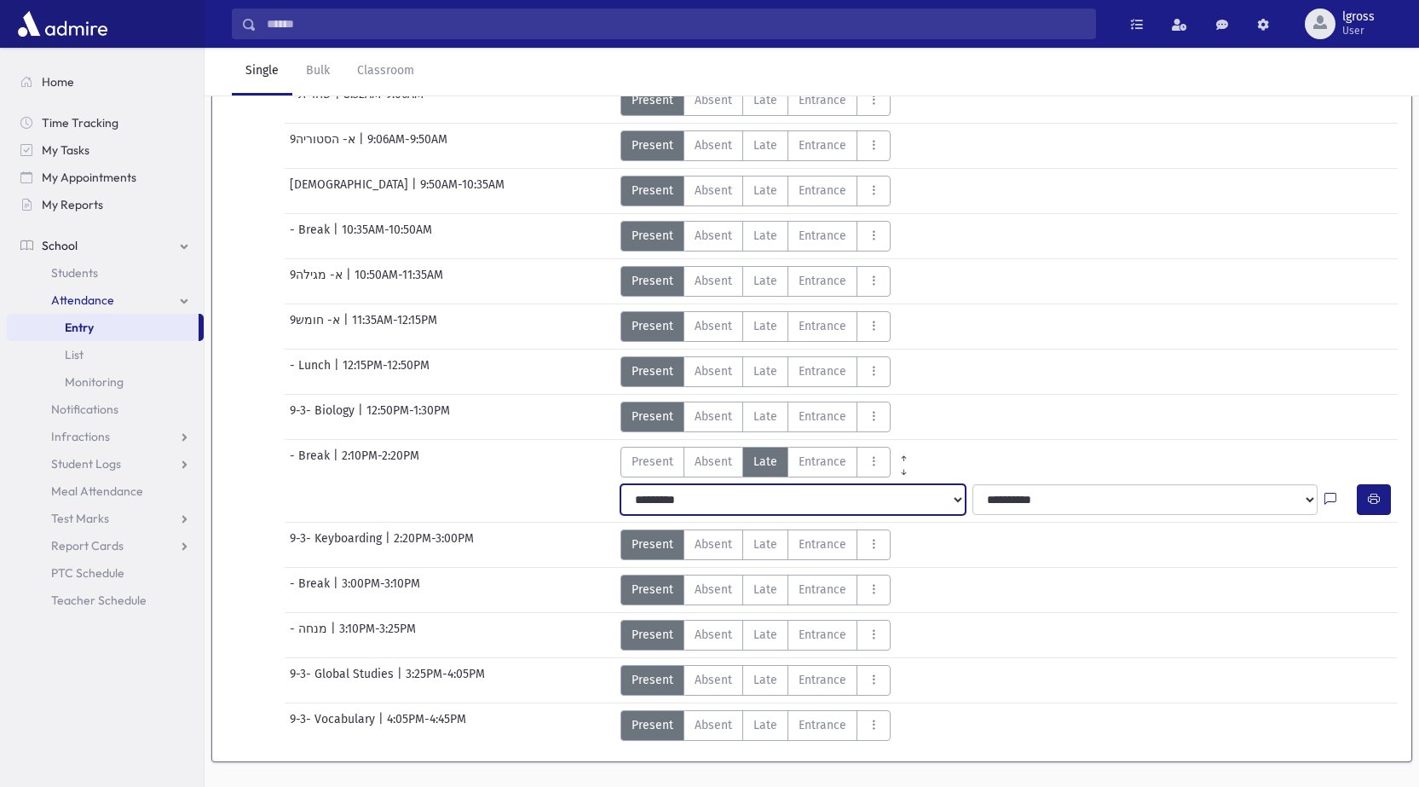
drag, startPoint x: 667, startPoint y: 496, endPoint x: 667, endPoint y: 508, distance: 12.0
click at [667, 496] on select "**********" at bounding box center [793, 499] width 345 height 31
select select "*******"
click at [621, 484] on select "**********" at bounding box center [793, 499] width 345 height 31
click at [1364, 500] on button "button" at bounding box center [1374, 499] width 34 height 31
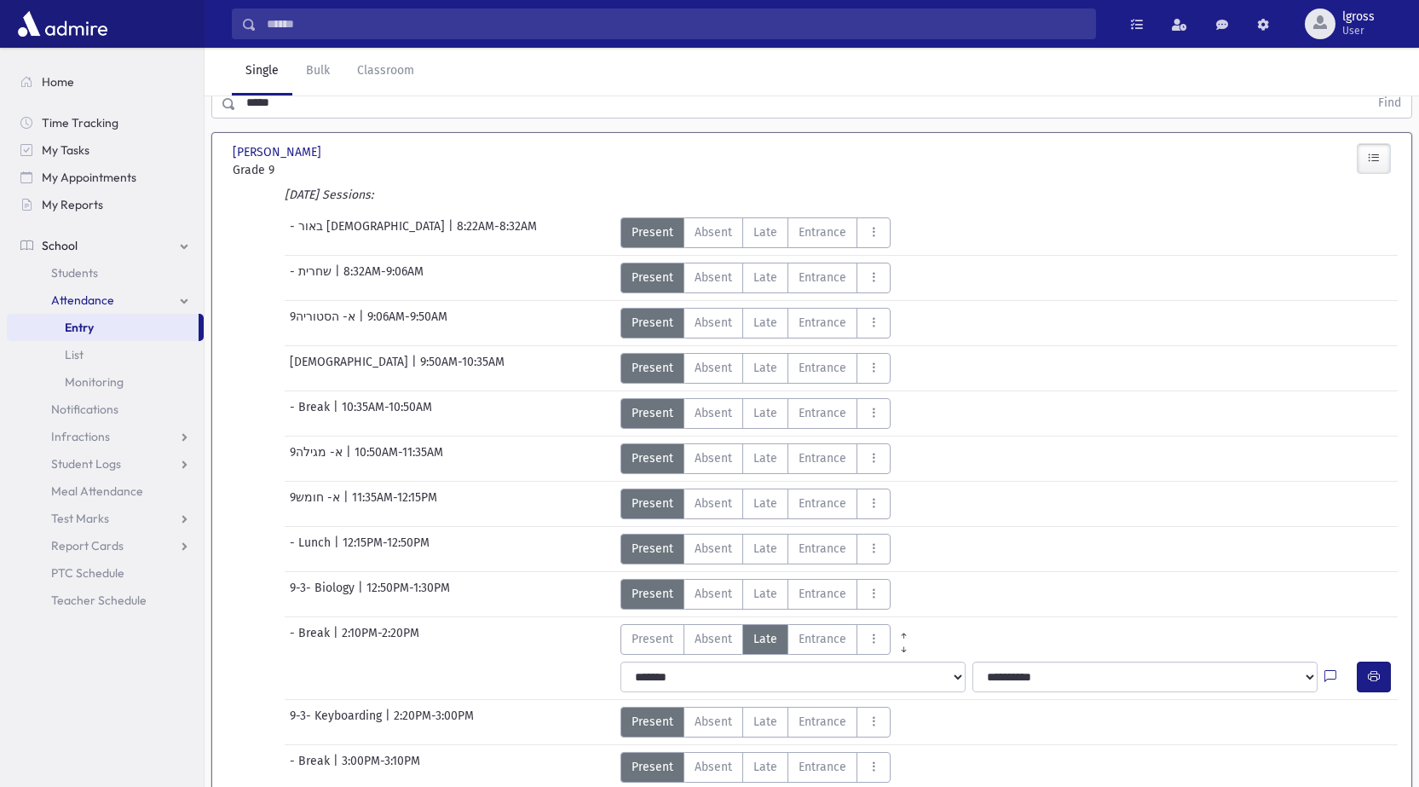
scroll to position [0, 0]
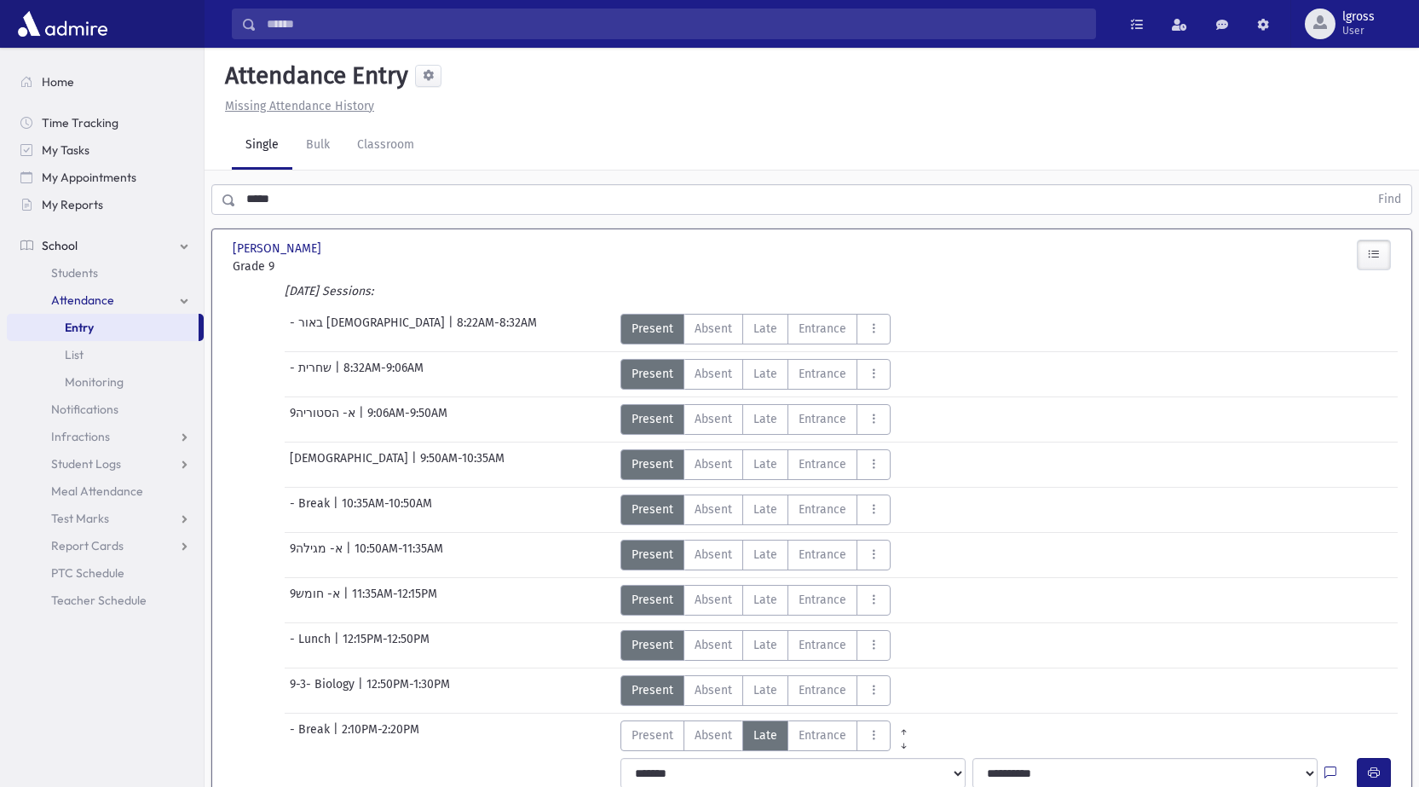
click at [302, 225] on section "[PERSON_NAME], [PERSON_NAME], Miri Grade 9 Grade 9 Present P Absent A Late L En…" at bounding box center [812, 641] width 1215 height 838
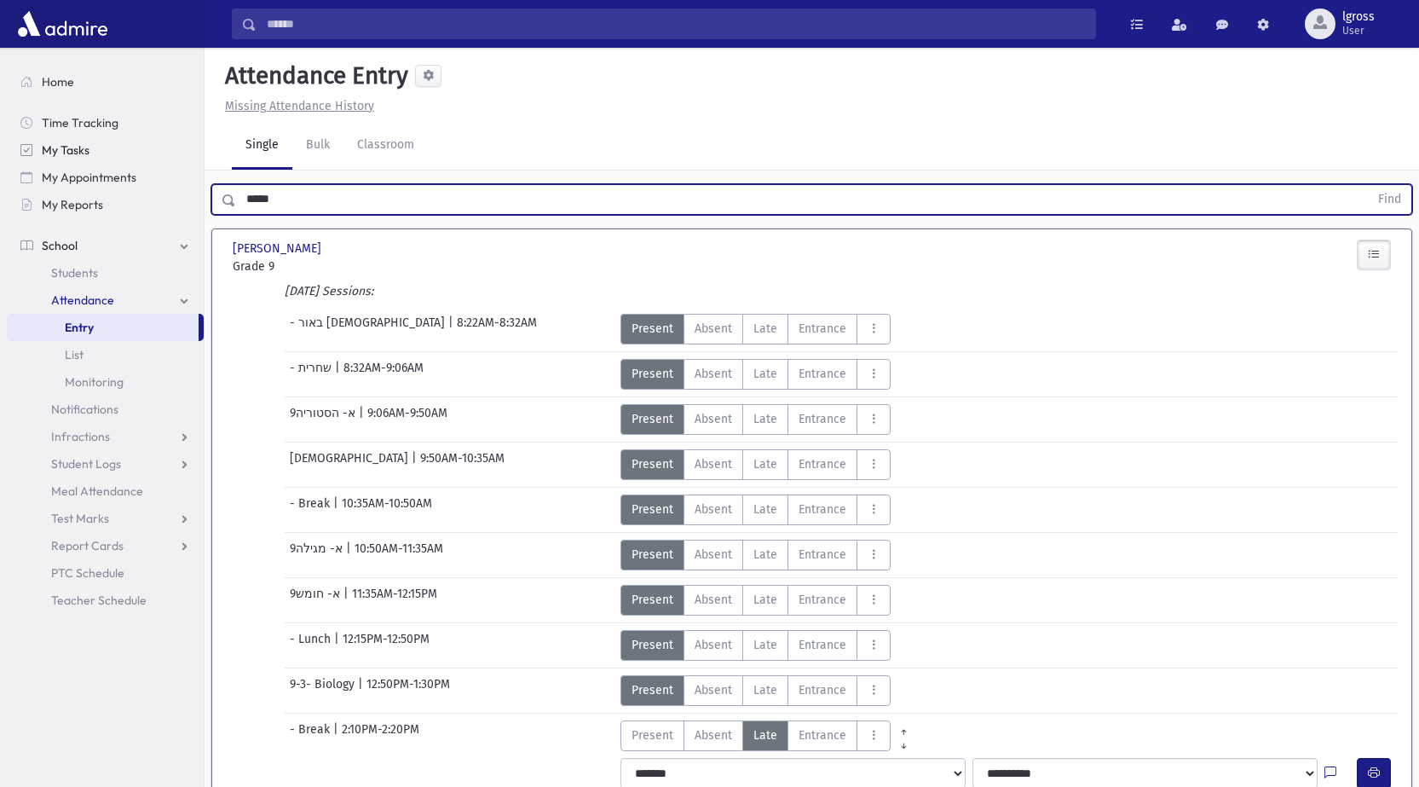
drag, startPoint x: 308, startPoint y: 199, endPoint x: 117, endPoint y: 146, distance: 198.3
click at [140, 159] on div "Search Results Students" at bounding box center [709, 549] width 1419 height 1098
type input "****"
click at [1368, 185] on button "Find" at bounding box center [1389, 199] width 43 height 29
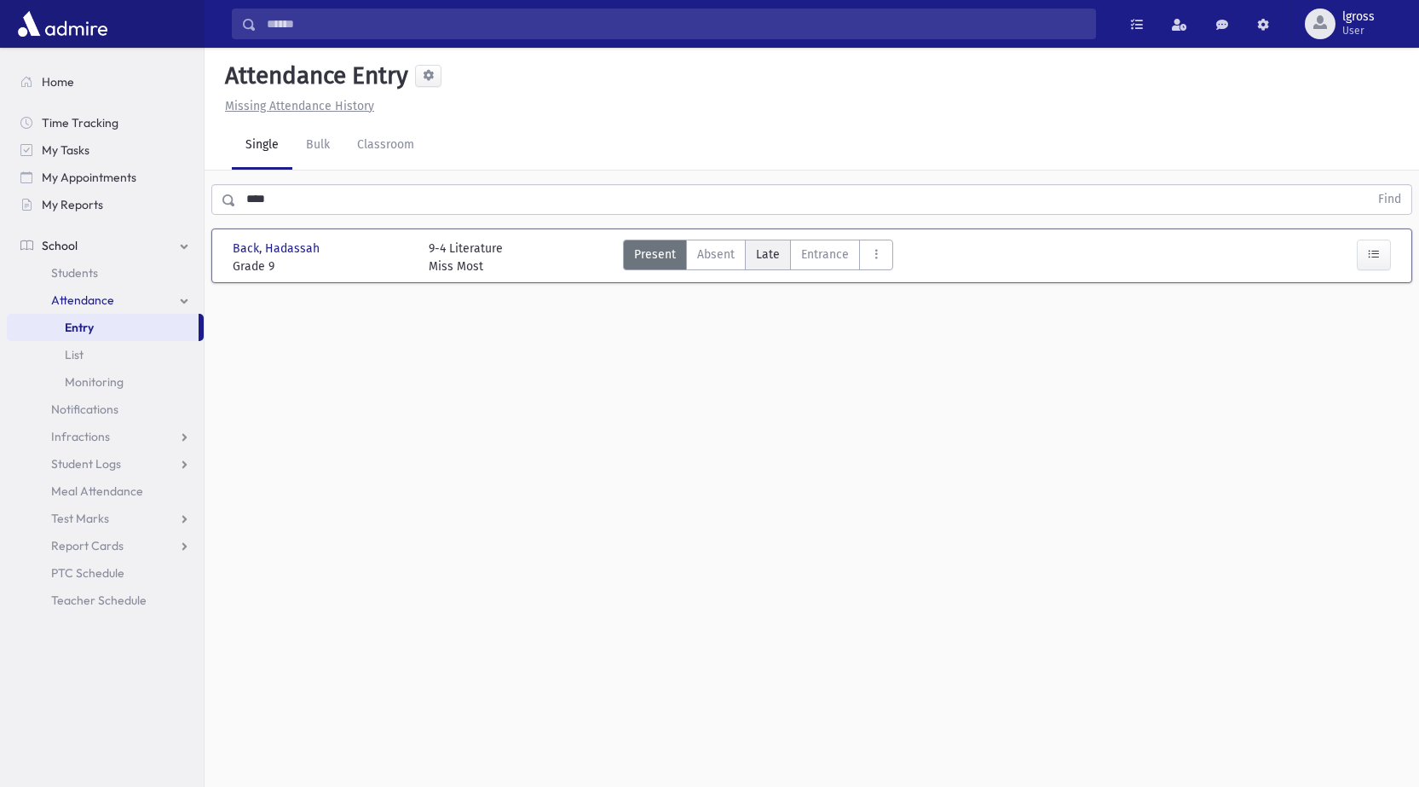
click at [775, 251] on span "Late" at bounding box center [768, 254] width 24 height 18
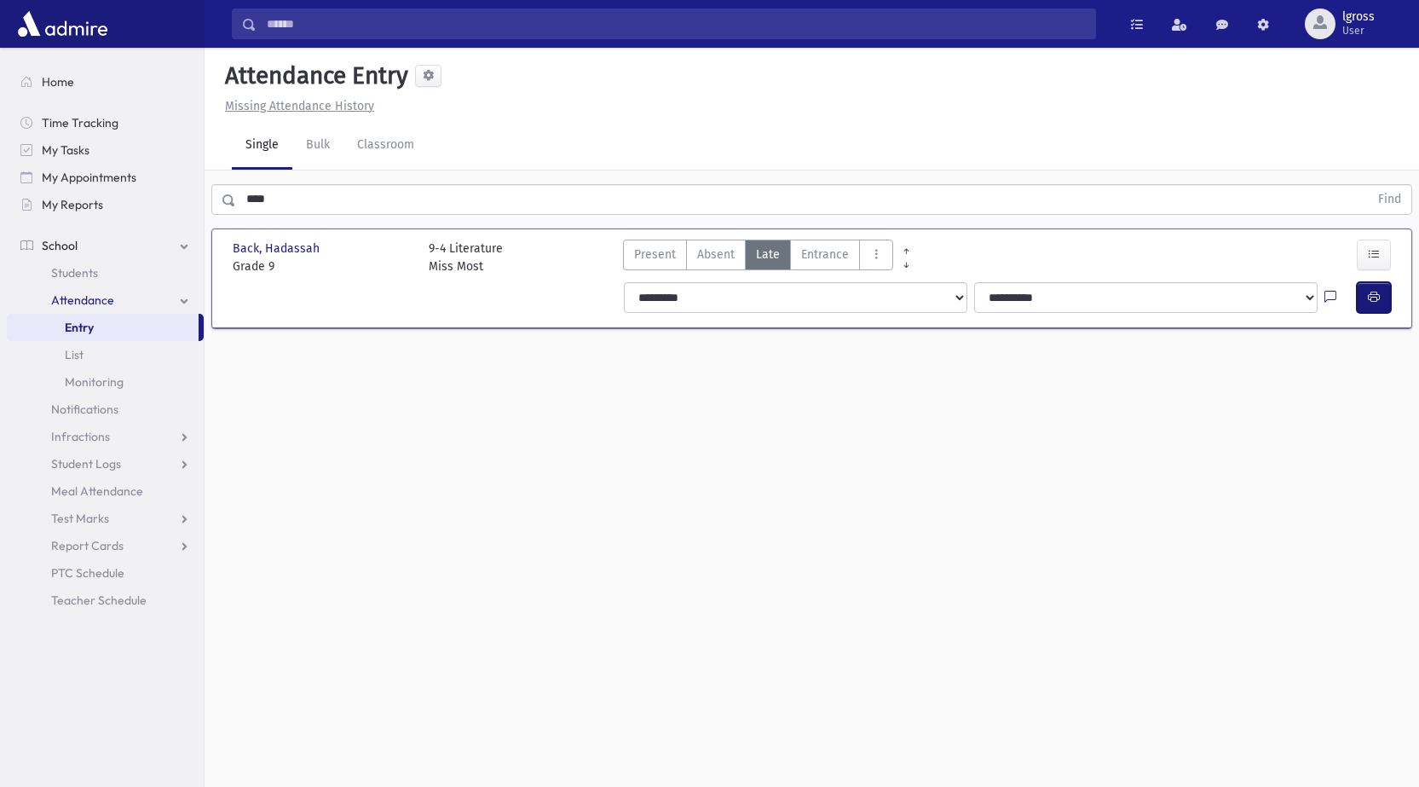
click at [1363, 299] on button "button" at bounding box center [1374, 297] width 34 height 31
